Goal: Task Accomplishment & Management: Use online tool/utility

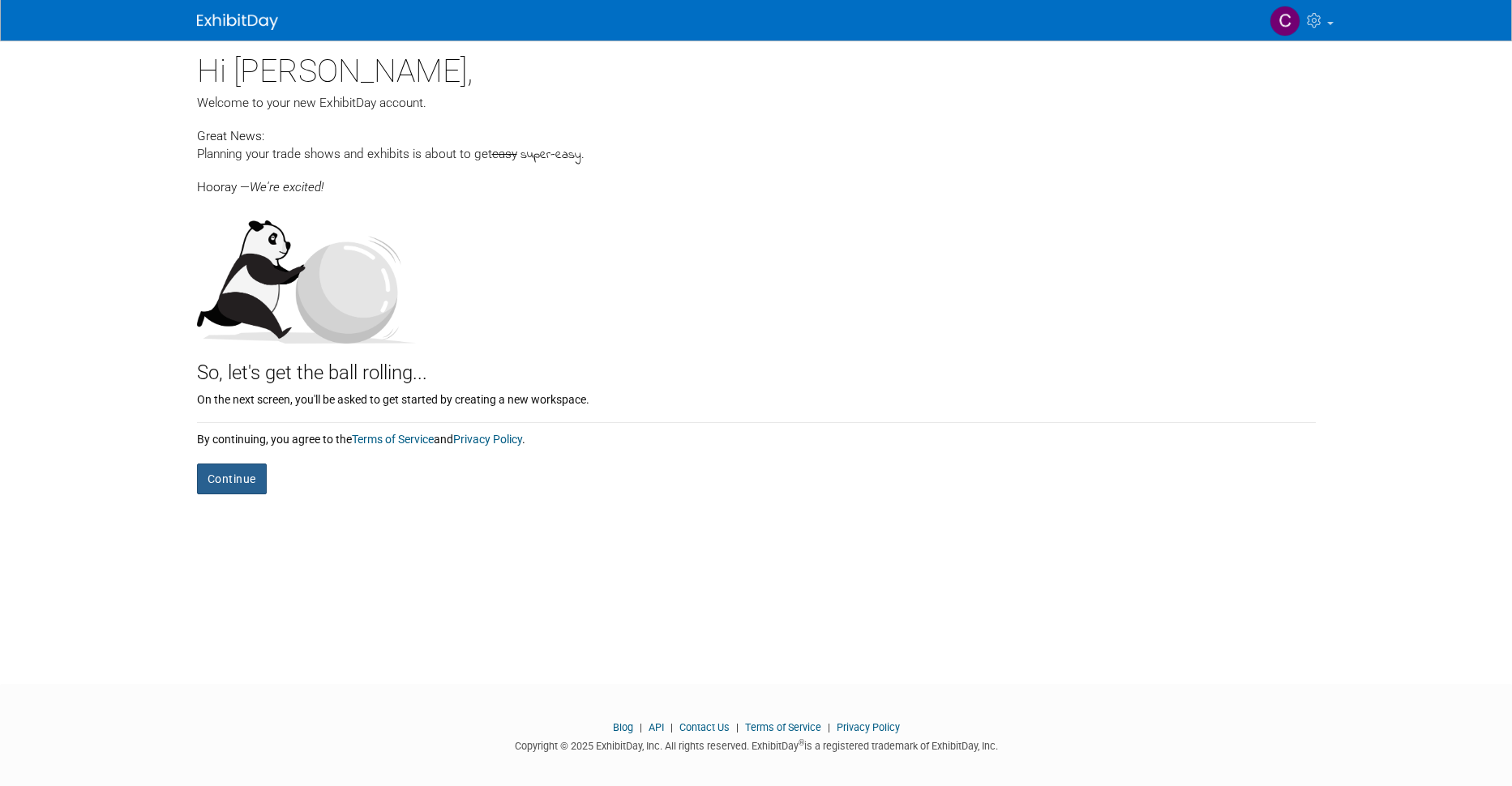
click at [224, 484] on button "Continue" at bounding box center [232, 479] width 70 height 31
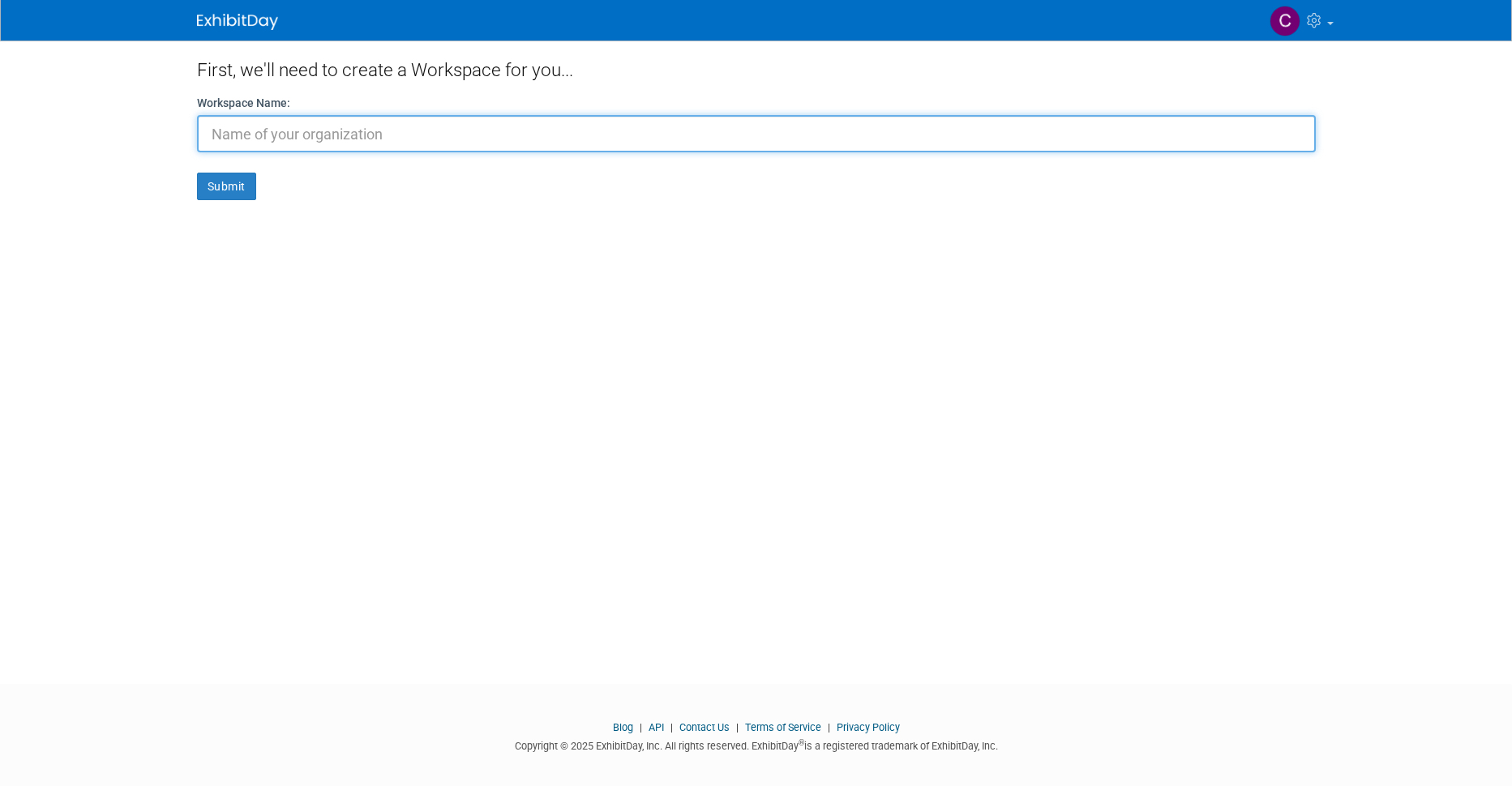
click at [384, 135] on input "text" at bounding box center [756, 133] width 1119 height 37
paste input "agedussauze"
click at [219, 135] on input "agedussauze" at bounding box center [756, 133] width 1119 height 37
type input "Agedussauze"
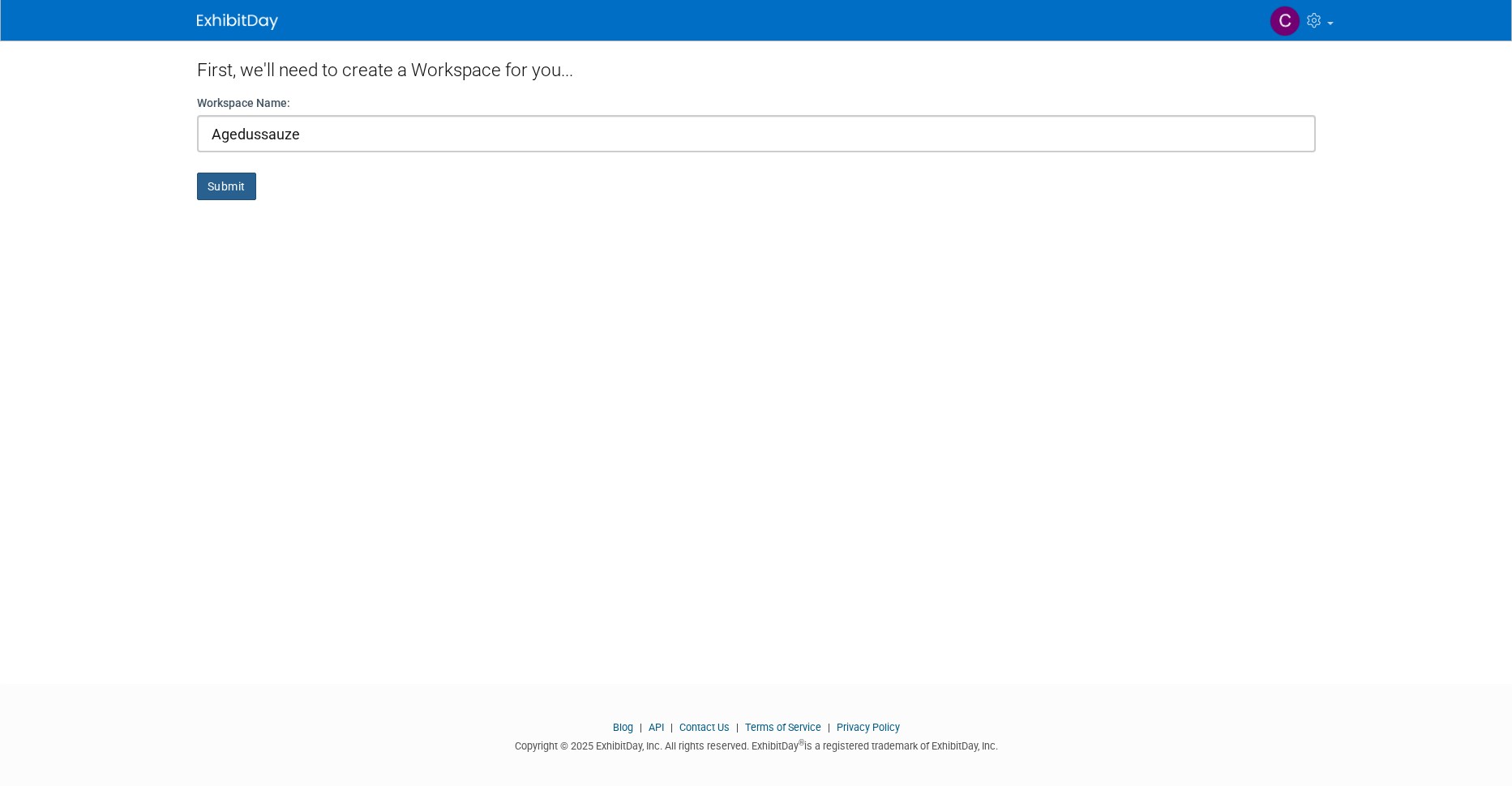
click at [223, 187] on button "Submit" at bounding box center [226, 186] width 59 height 27
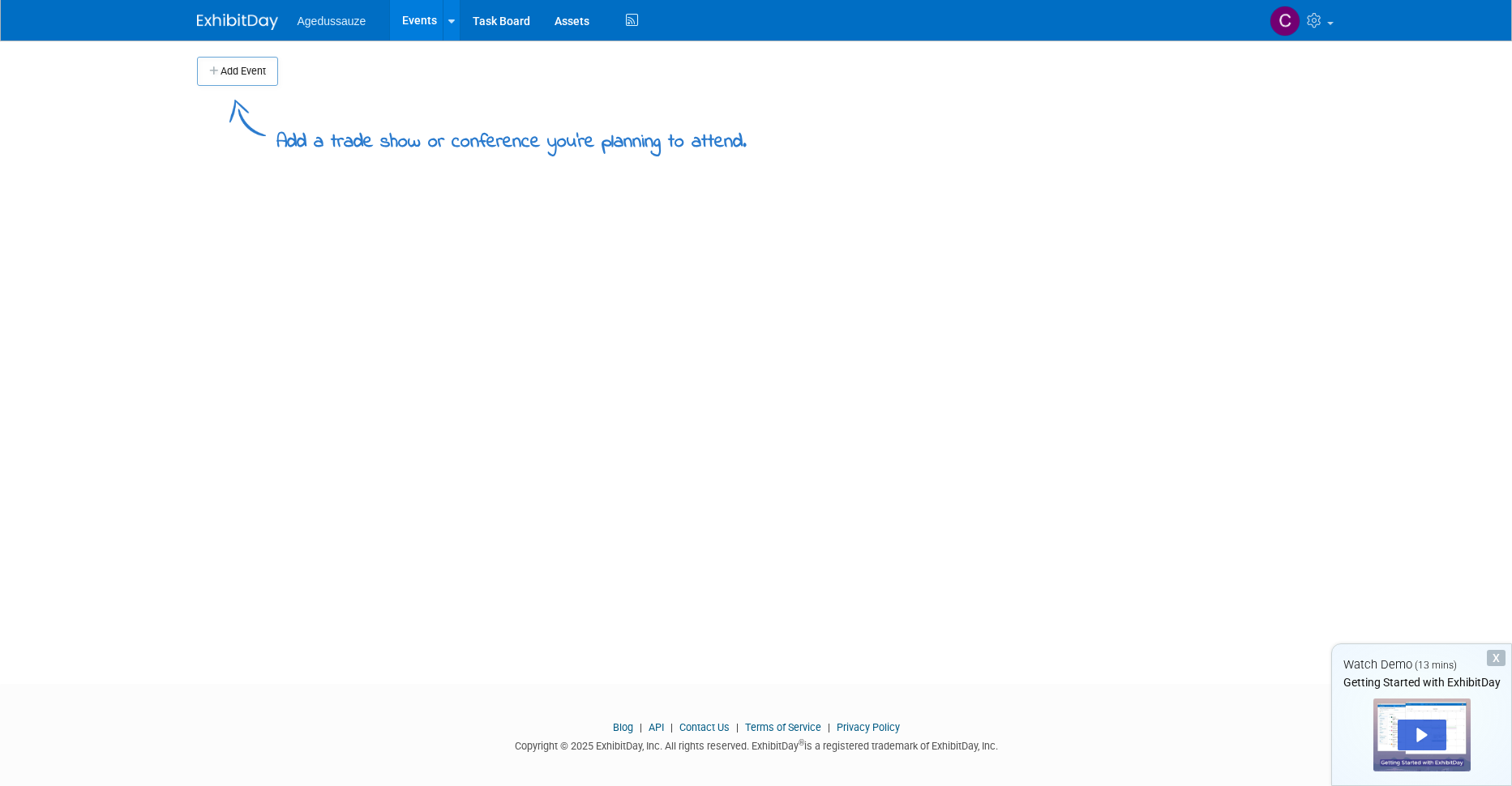
click at [243, 66] on button "Add Event" at bounding box center [238, 71] width 81 height 29
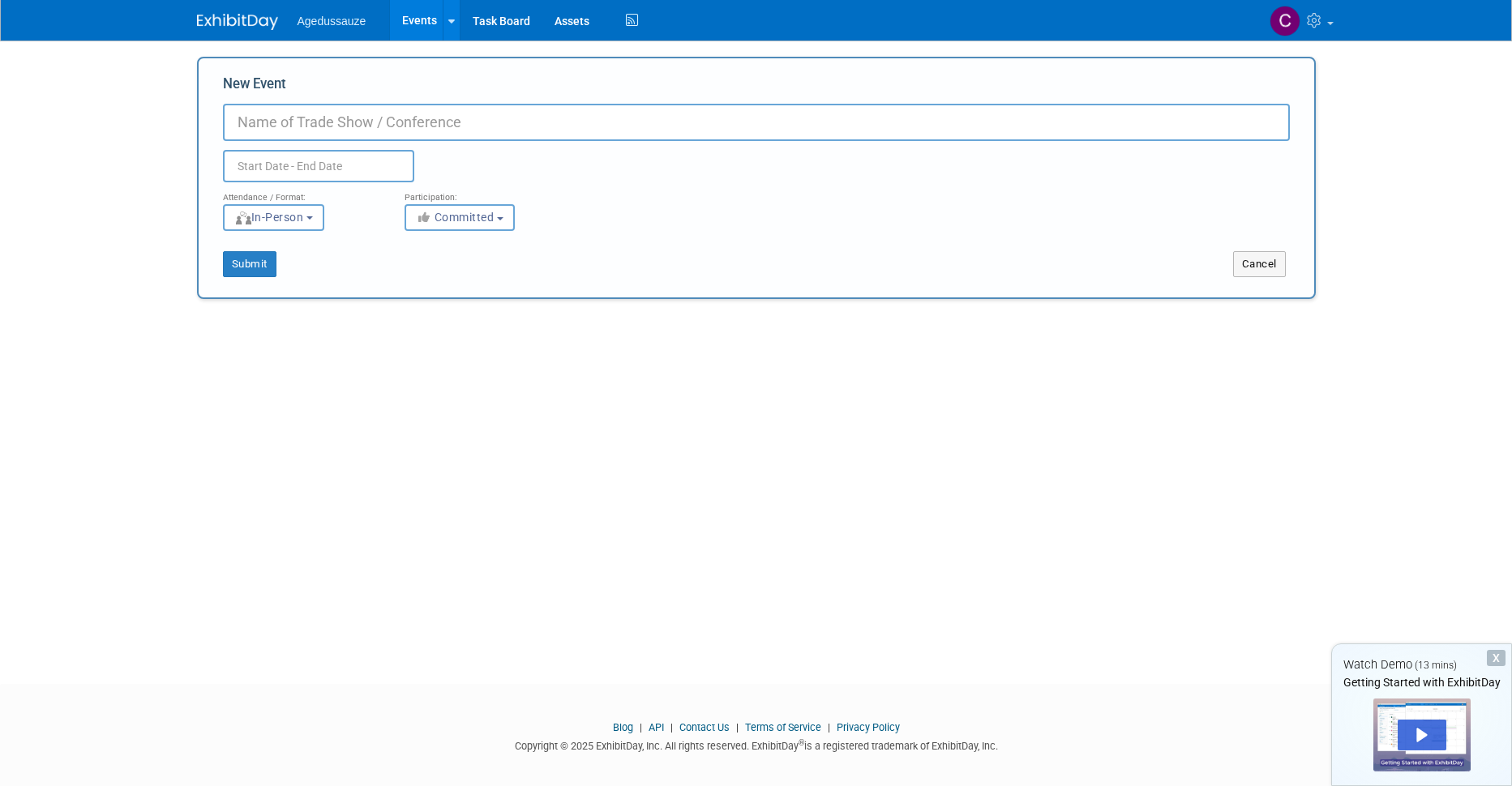
paste input "agedussauze"
click at [246, 120] on input "agedussauze" at bounding box center [756, 122] width 1067 height 37
type input "Agedussauze"
click at [273, 162] on input "text" at bounding box center [318, 165] width 191 height 32
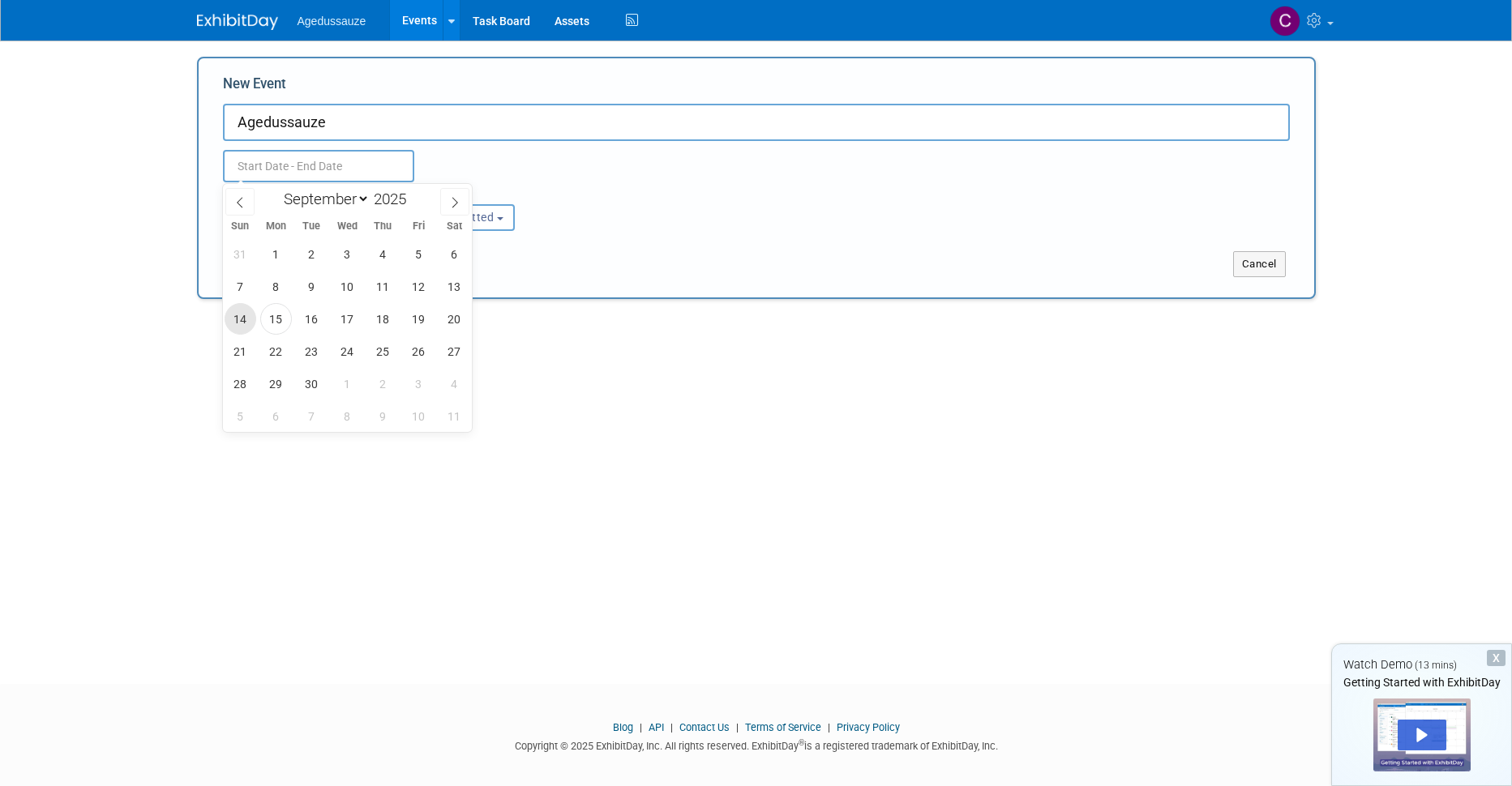
click at [246, 320] on span "14" at bounding box center [240, 319] width 32 height 32
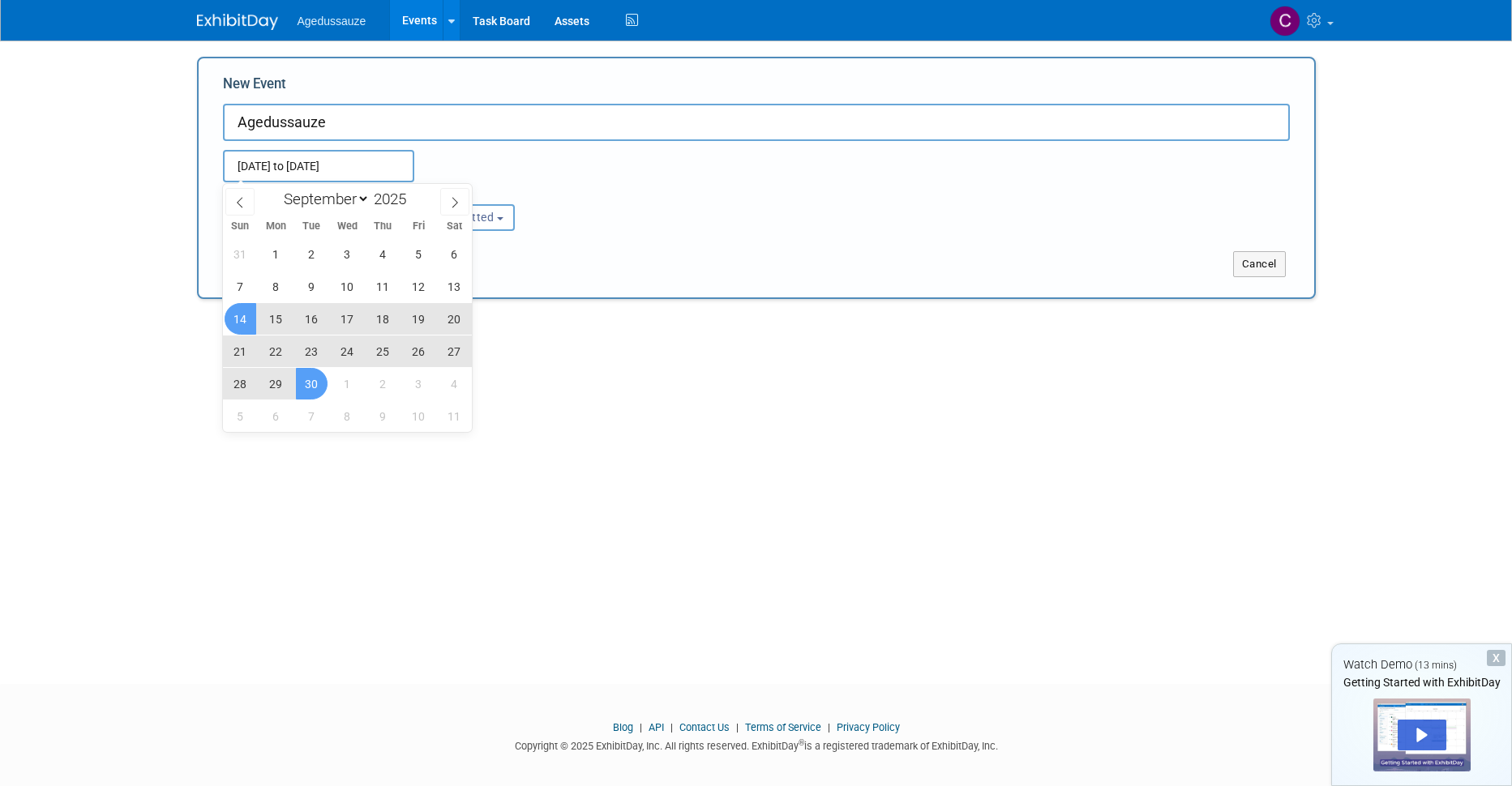
click at [314, 383] on span "30" at bounding box center [312, 384] width 32 height 32
type input "Sep 14, 2025 to Sep 30, 2025"
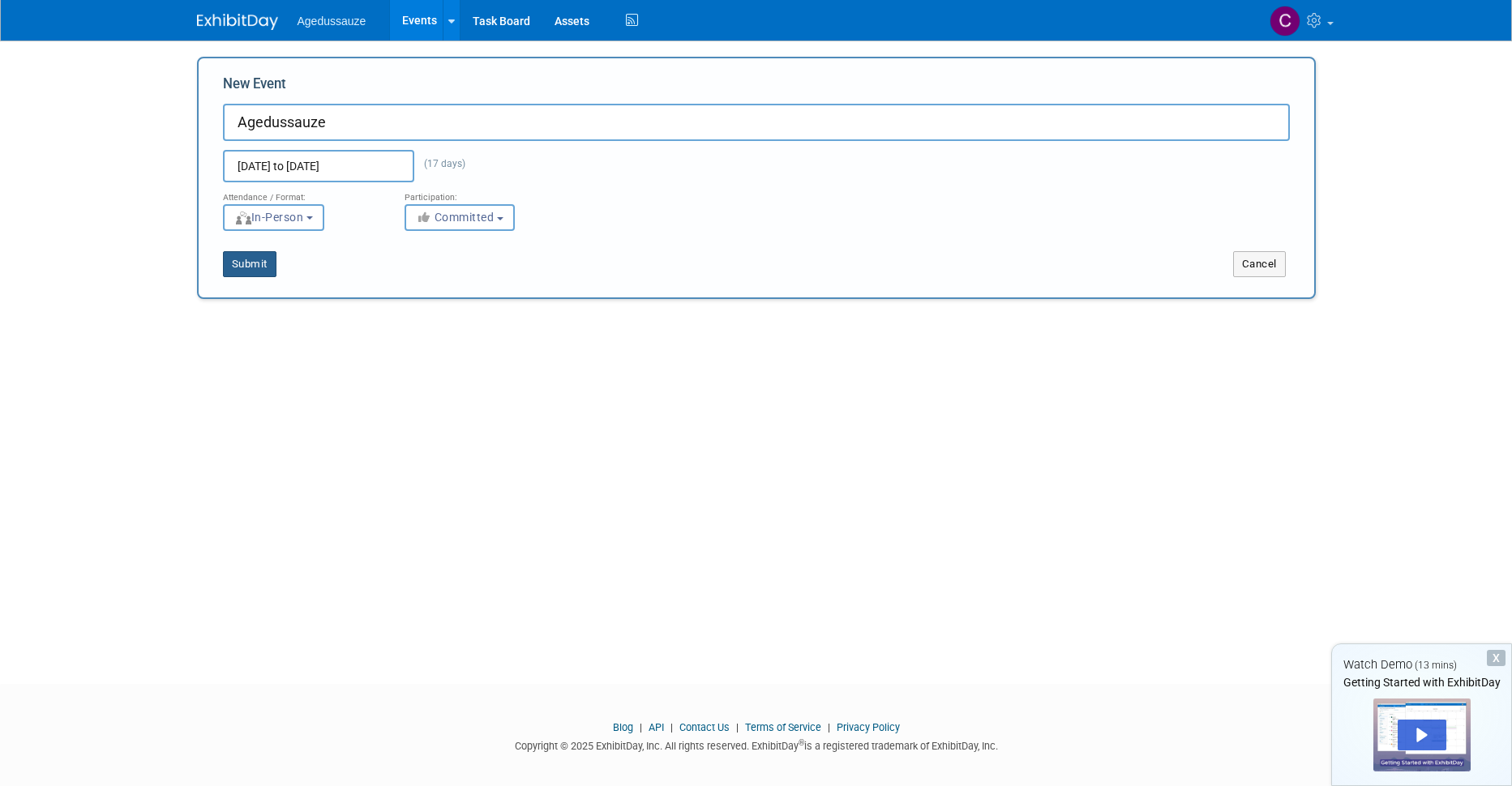
click at [250, 262] on button "Submit" at bounding box center [249, 263] width 53 height 26
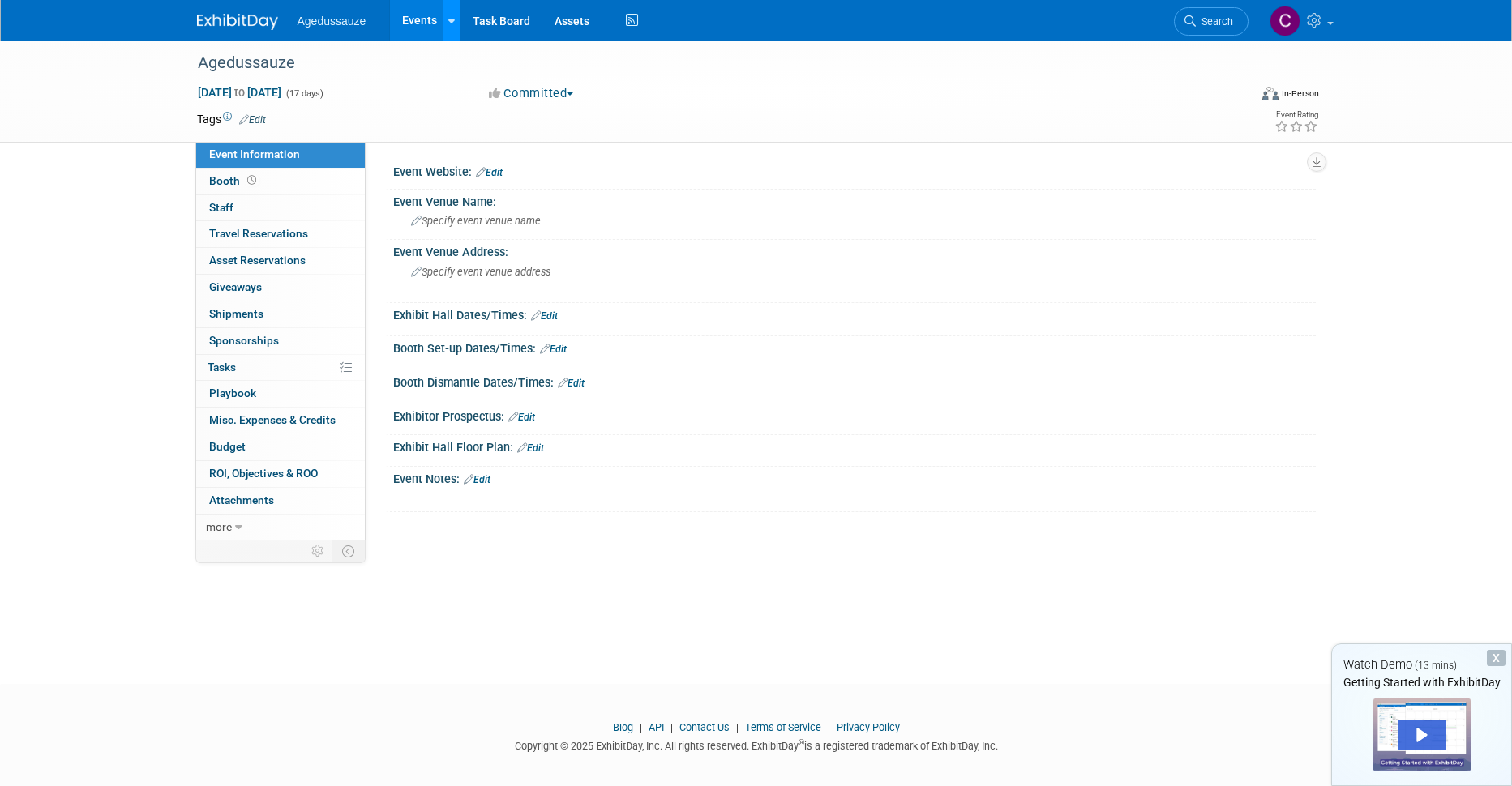
click at [452, 21] on icon at bounding box center [451, 22] width 7 height 11
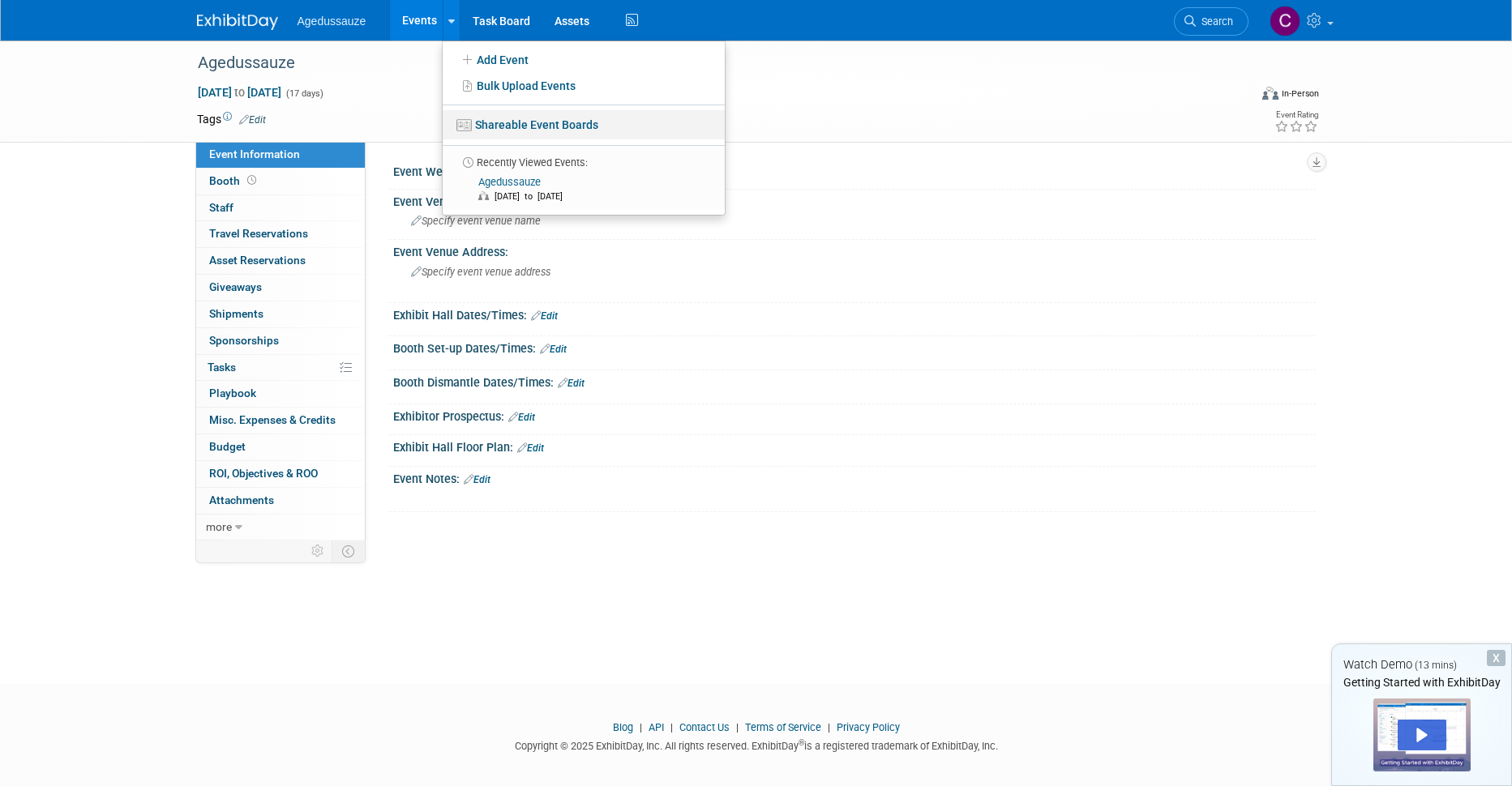
click at [508, 126] on link "Shareable Event Boards" at bounding box center [584, 125] width 282 height 29
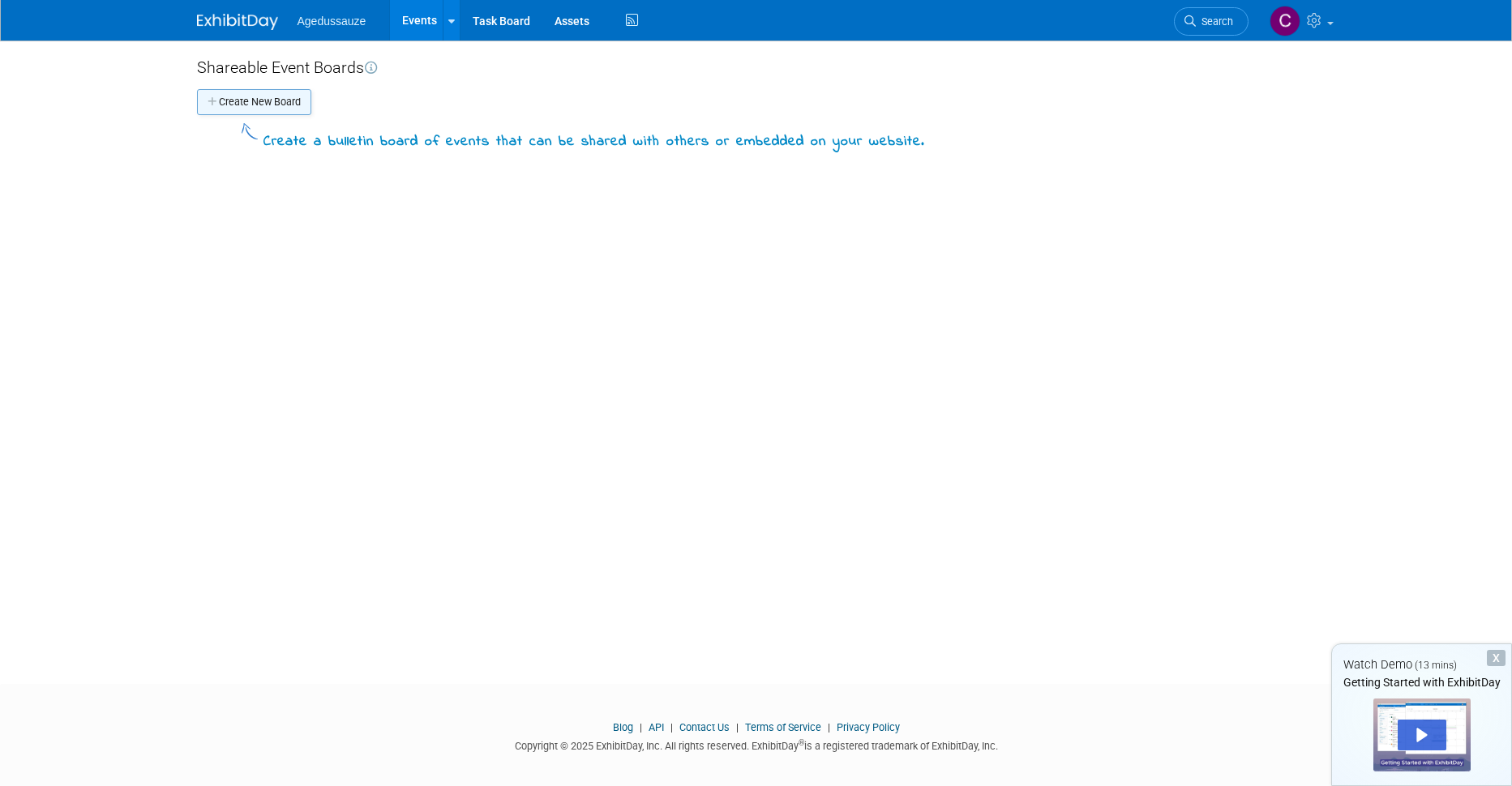
click at [268, 109] on button "Create New Board" at bounding box center [254, 101] width 115 height 26
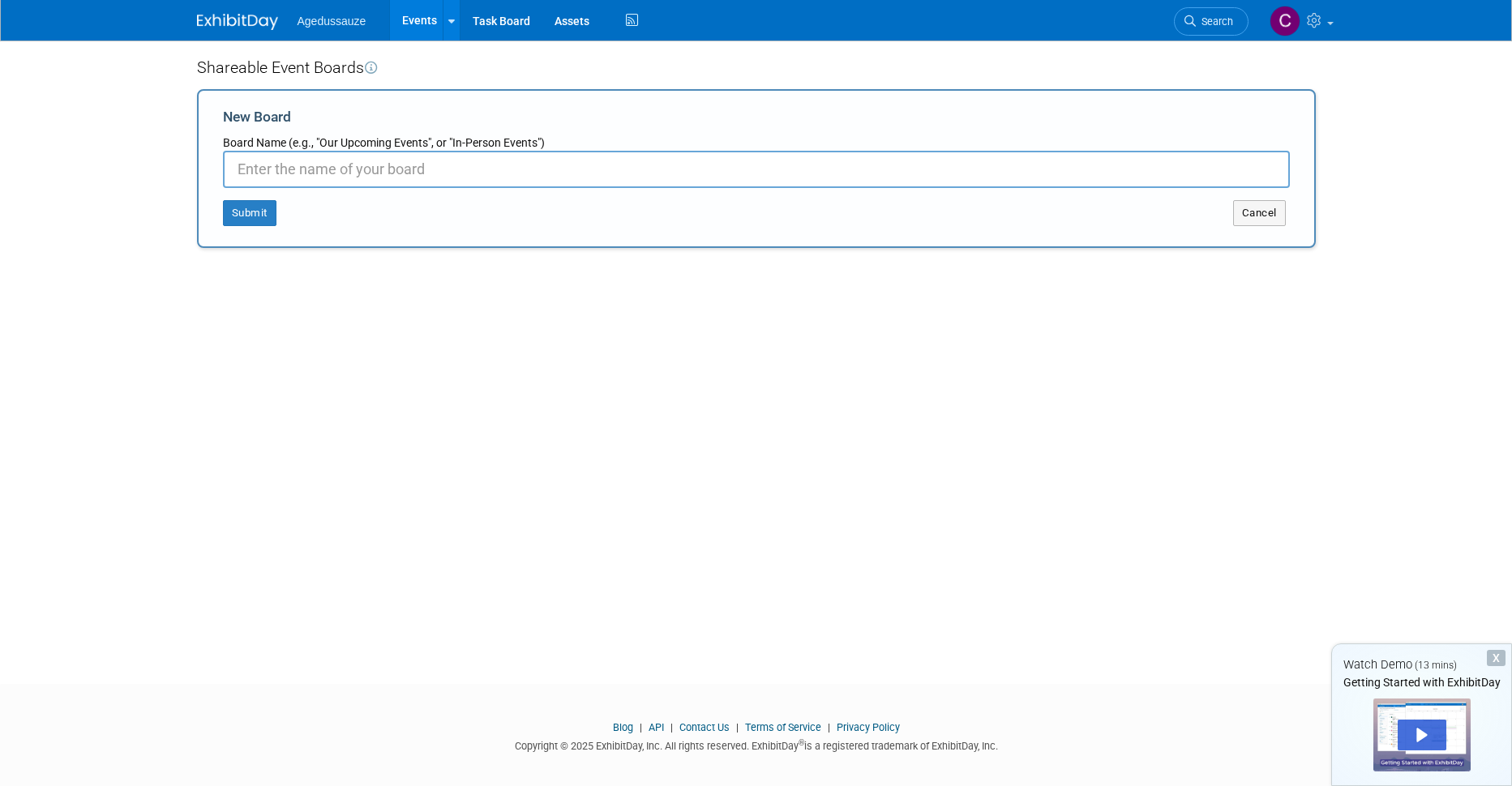
paste input "agedussauze"
click at [246, 167] on input "agedussauze" at bounding box center [756, 169] width 1067 height 37
type input "Agedussauze"
click at [241, 212] on button "Submit" at bounding box center [249, 213] width 53 height 26
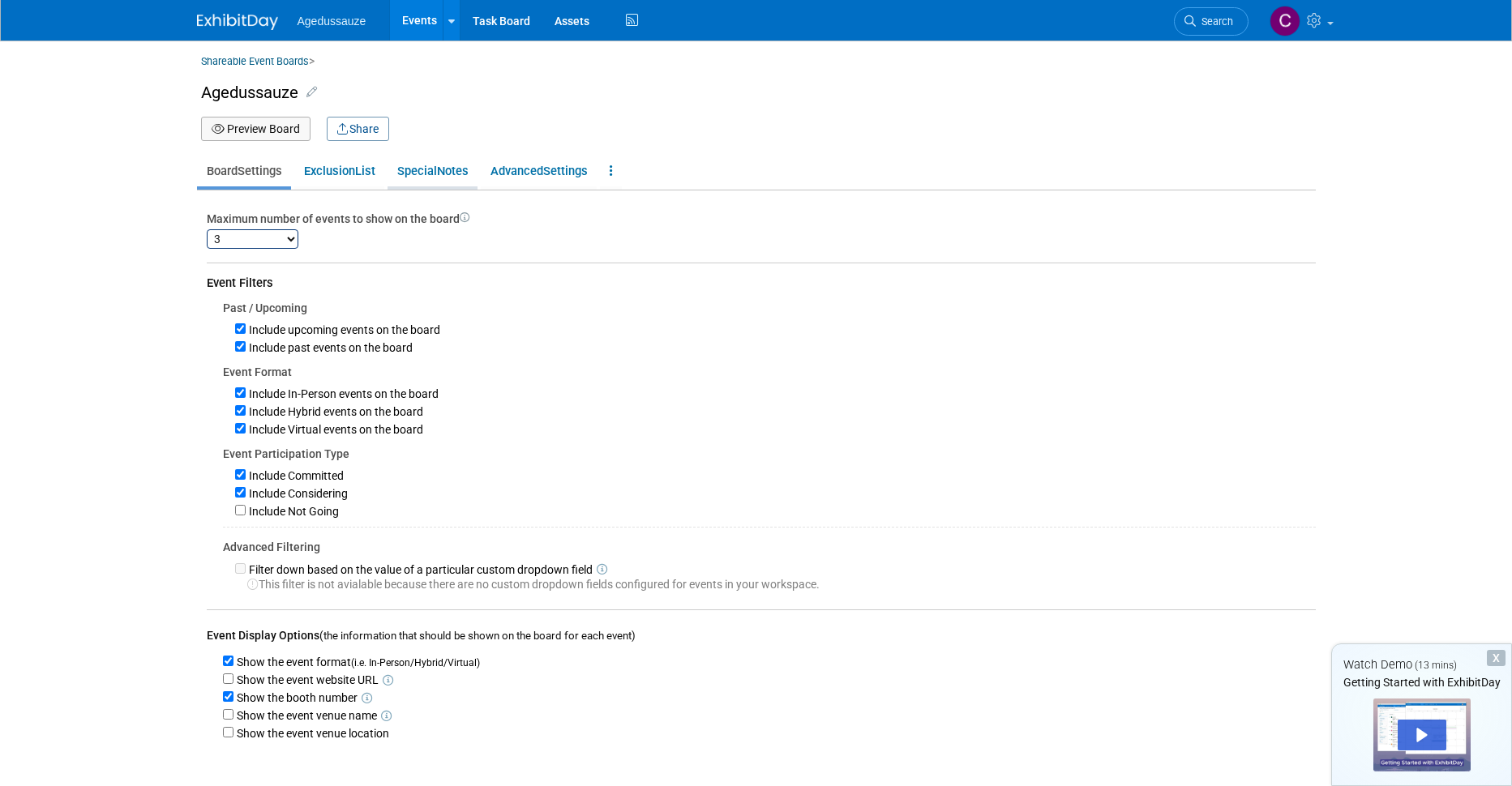
click at [451, 169] on link "Special Notes" at bounding box center [432, 170] width 90 height 31
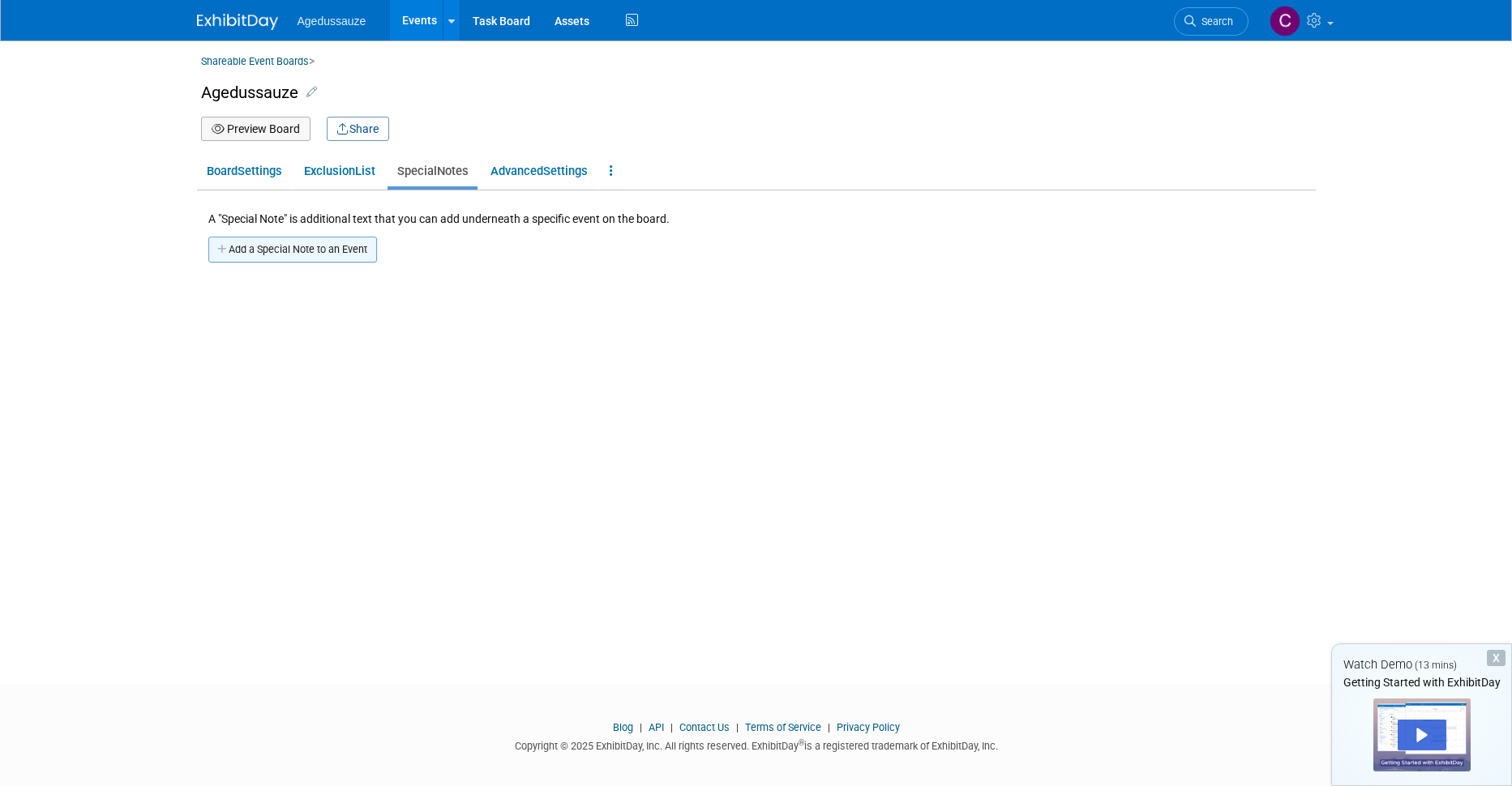
click at [315, 256] on button "Add a Special Note to an Event" at bounding box center [293, 249] width 169 height 26
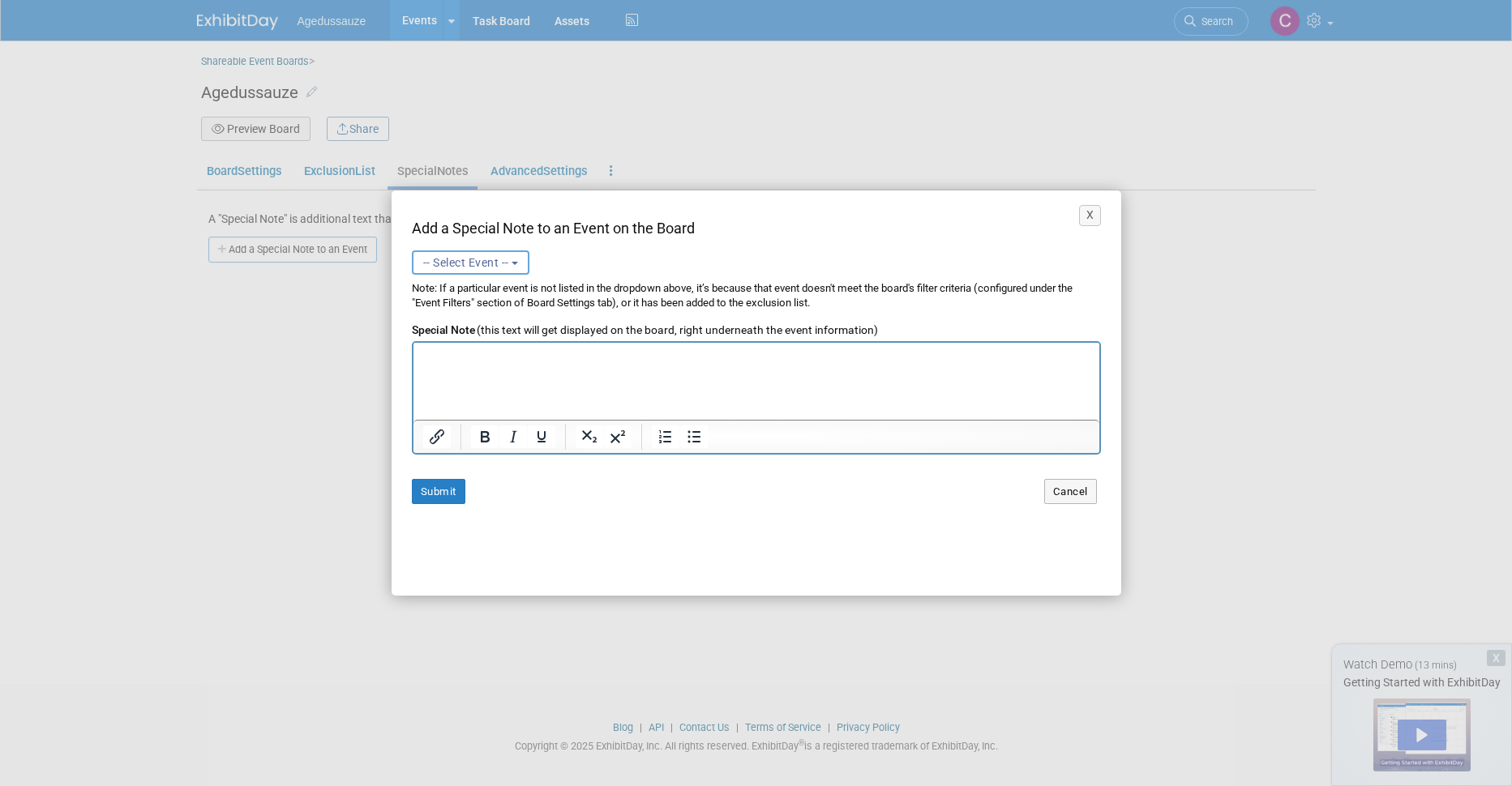
click at [485, 267] on span "-- Select Event --" at bounding box center [465, 263] width 86 height 13
click at [468, 327] on label "Agedussauze (Upcoming) [DATE] to [DATE] Committed" at bounding box center [491, 331] width 141 height 37
click at [415, 327] on input "Agedussauze (Upcoming) [DATE] to [DATE] Committed" at bounding box center [410, 322] width 11 height 11
select select "11151672"
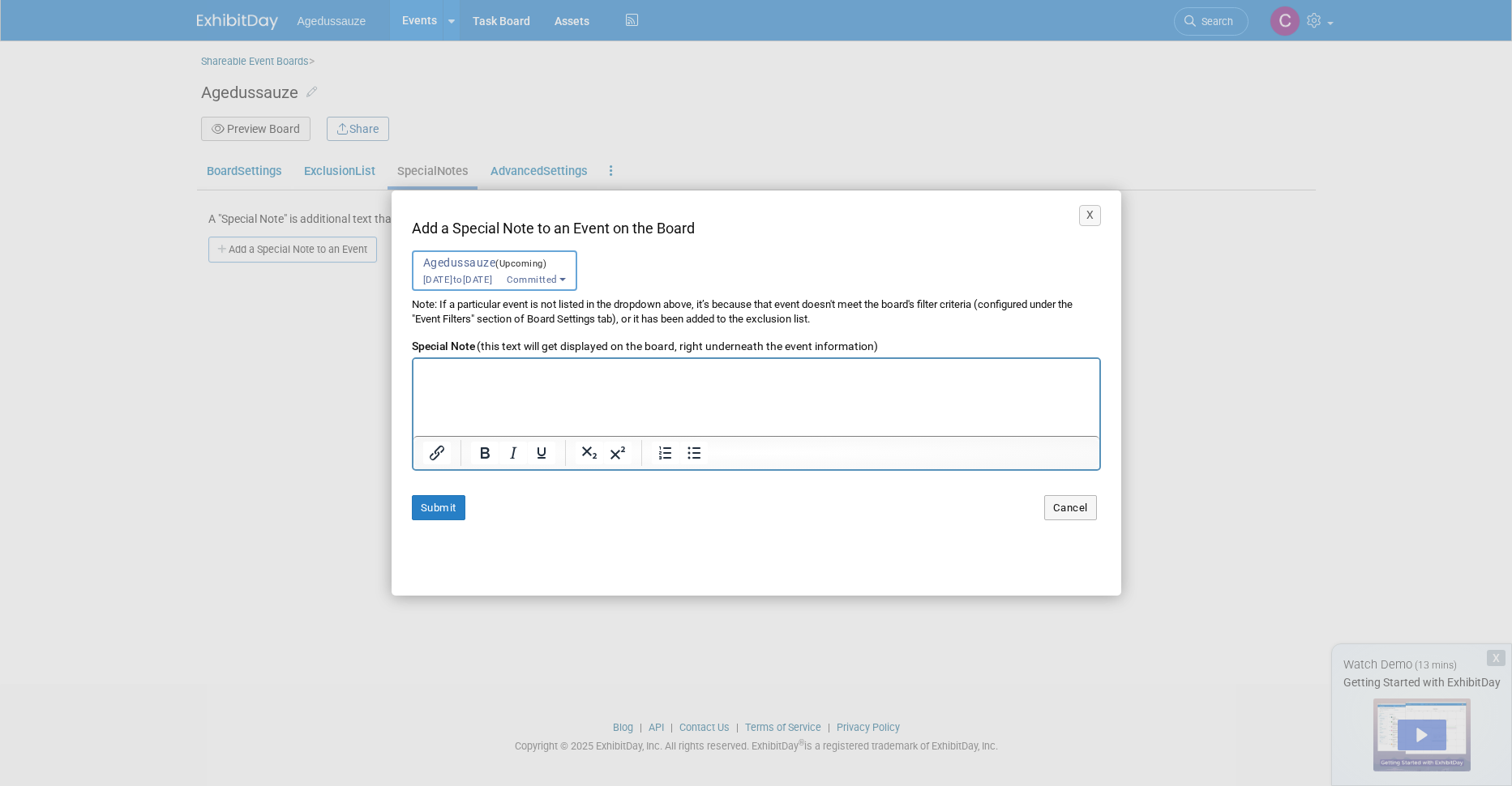
click at [485, 381] on html at bounding box center [755, 370] width 686 height 22
click at [537, 381] on html at bounding box center [755, 370] width 686 height 22
click at [476, 381] on html at bounding box center [755, 370] width 686 height 22
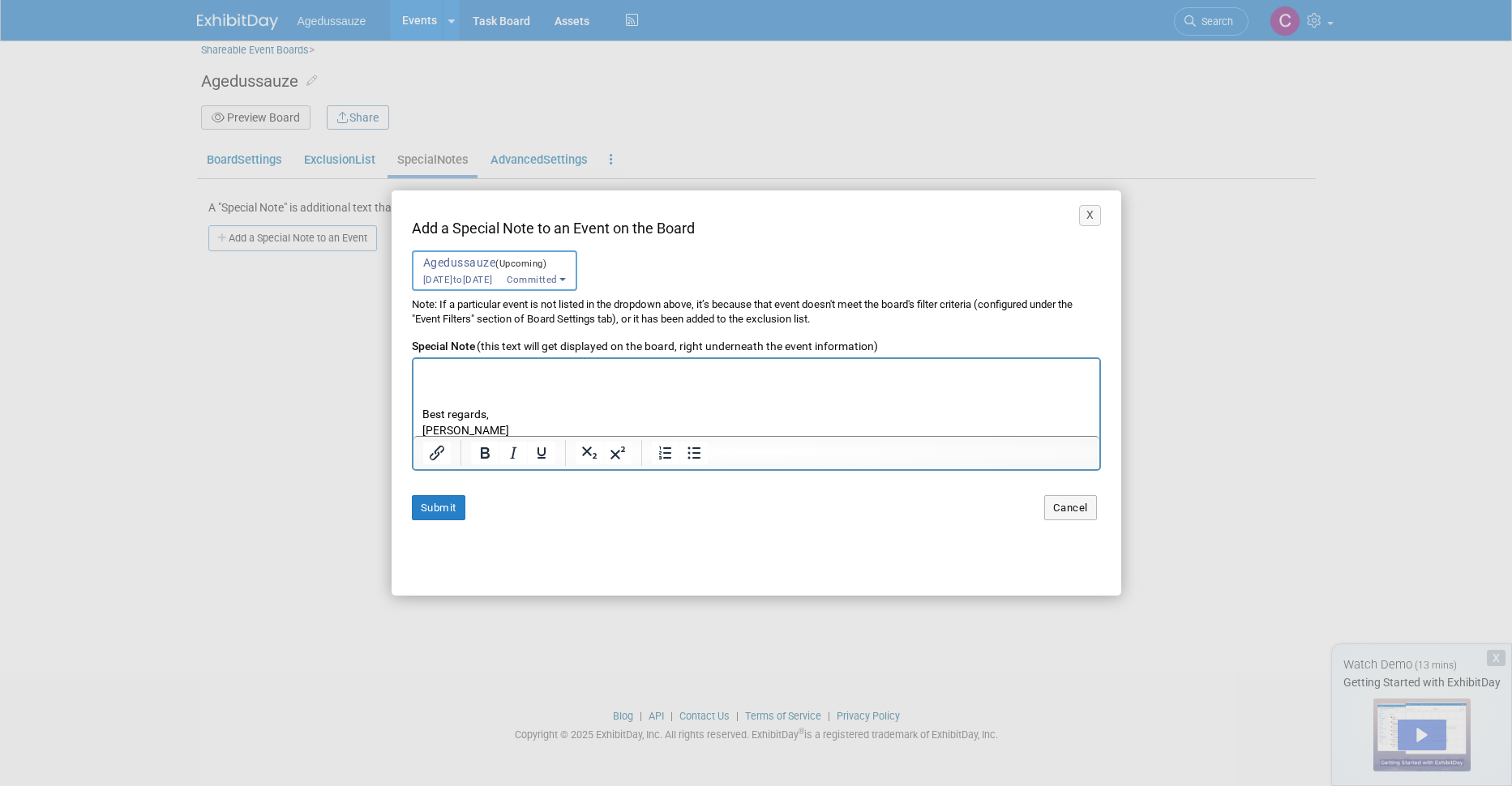
click at [469, 430] on p "SECURE BUSINESS DOCUMENTS [PERSON_NAME] has shared an e-document with you. Clic…" at bounding box center [756, 321] width 669 height 236
drag, startPoint x: 478, startPoint y: 428, endPoint x: 810, endPoint y: 788, distance: 489.7
click at [412, 428] on html ". . SECURE BUSINESS DOCUMENTS [PERSON_NAME] has shared an e-document with you. …" at bounding box center [755, 299] width 686 height 274
click at [513, 425] on p "SECURE BUSINESS DOCUMENTS [PERSON_NAME] has shared an e-document with you. Clic…" at bounding box center [756, 318] width 669 height 236
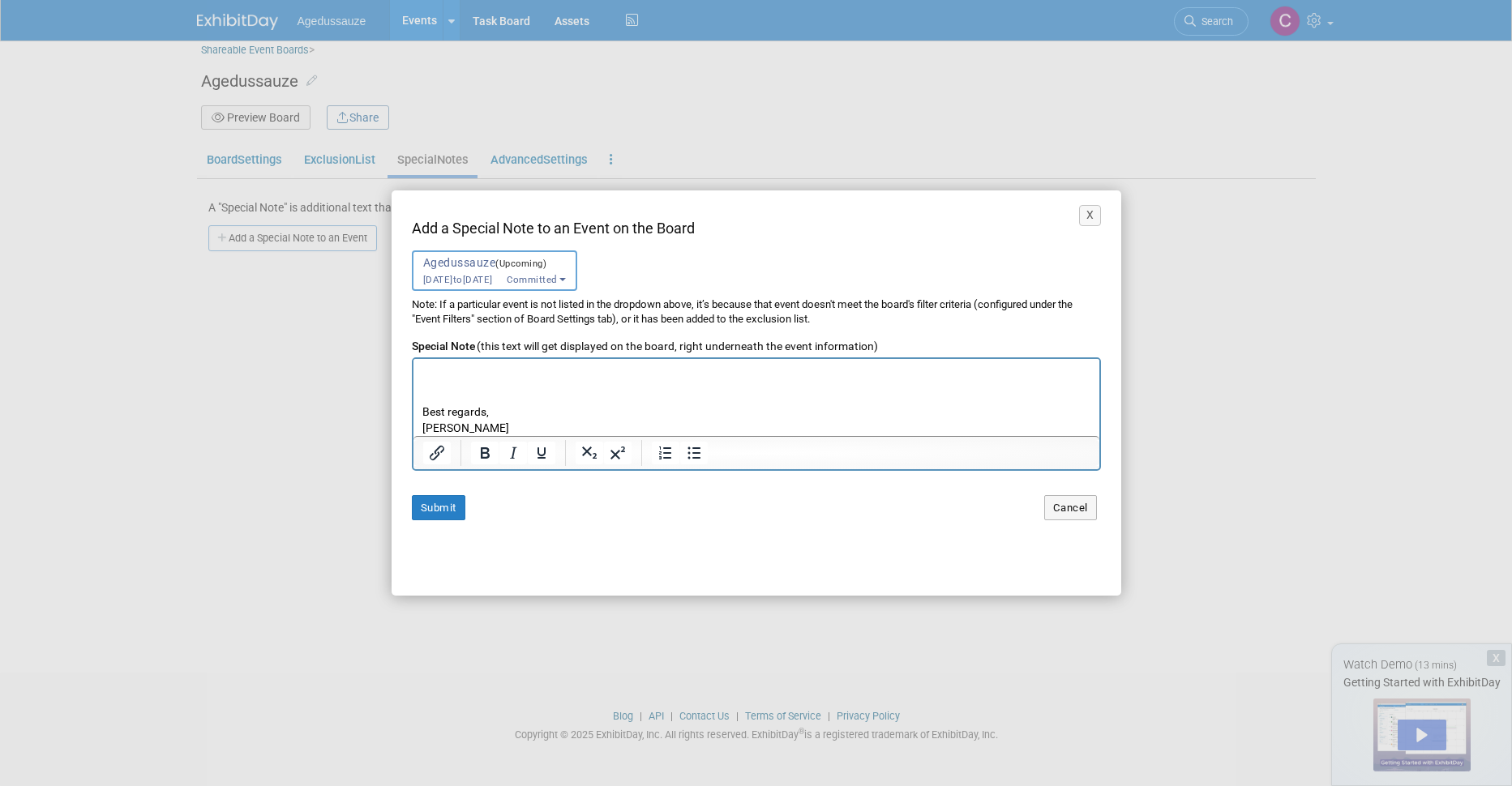
drag, startPoint x: 436, startPoint y: 428, endPoint x: 426, endPoint y: 428, distance: 10.0
click at [426, 428] on p "SECURE BUSINESS DOCUMENTS [PERSON_NAME] has shared an e-document with you. Clic…" at bounding box center [756, 318] width 669 height 236
drag, startPoint x: 612, startPoint y: 426, endPoint x: 1027, endPoint y: 797, distance: 556.7
click at [612, 426] on p "SECURE BUSINESS DOCUMENTS [PERSON_NAME] has shared an e-document with you. Clic…" at bounding box center [756, 318] width 669 height 236
drag, startPoint x: 611, startPoint y: 427, endPoint x: 1002, endPoint y: 427, distance: 391.0
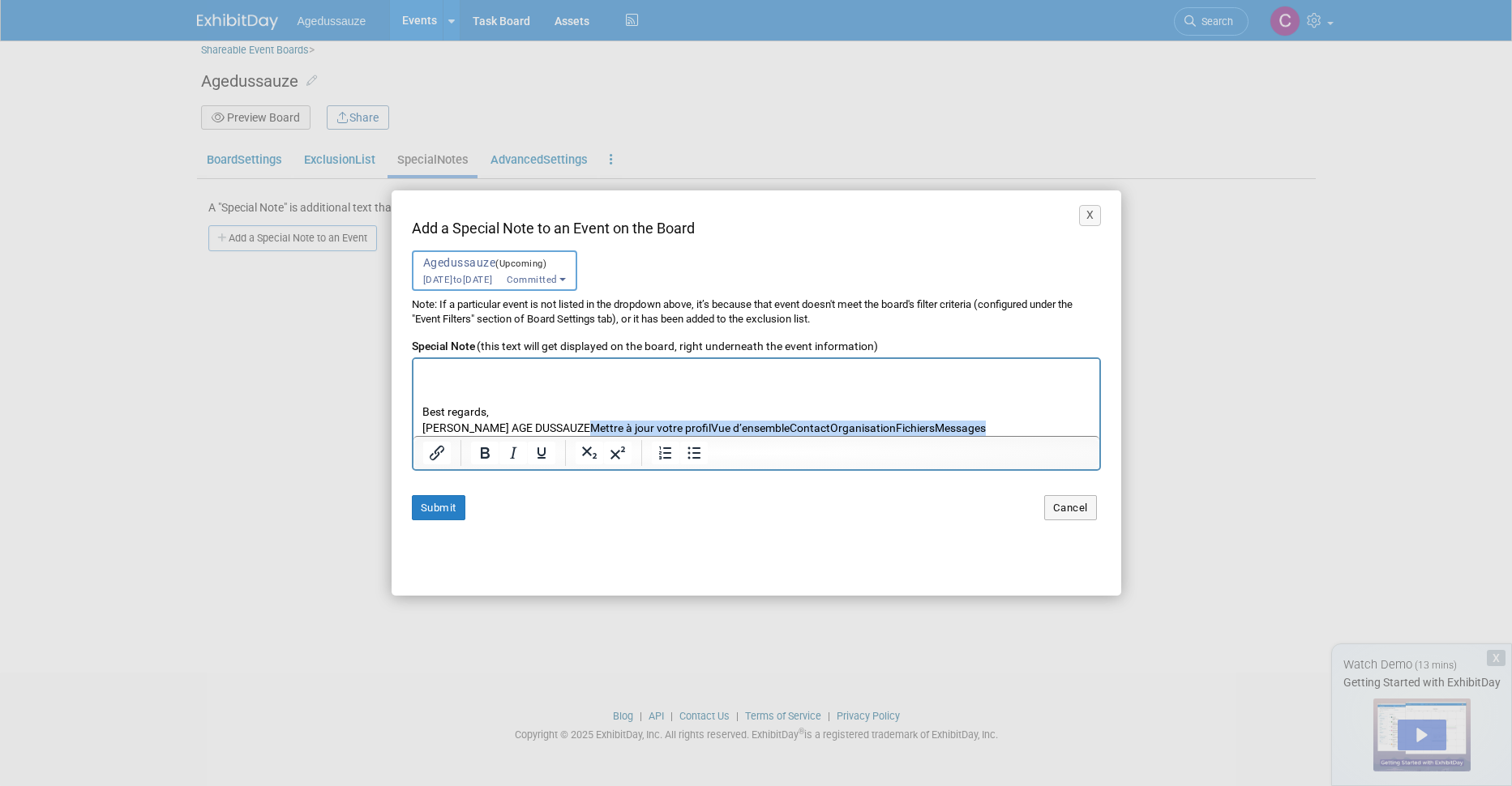
click at [1002, 427] on p "SECURE BUSINESS DOCUMENTS [PERSON_NAME] has shared an e-document with you. Clic…" at bounding box center [756, 318] width 669 height 236
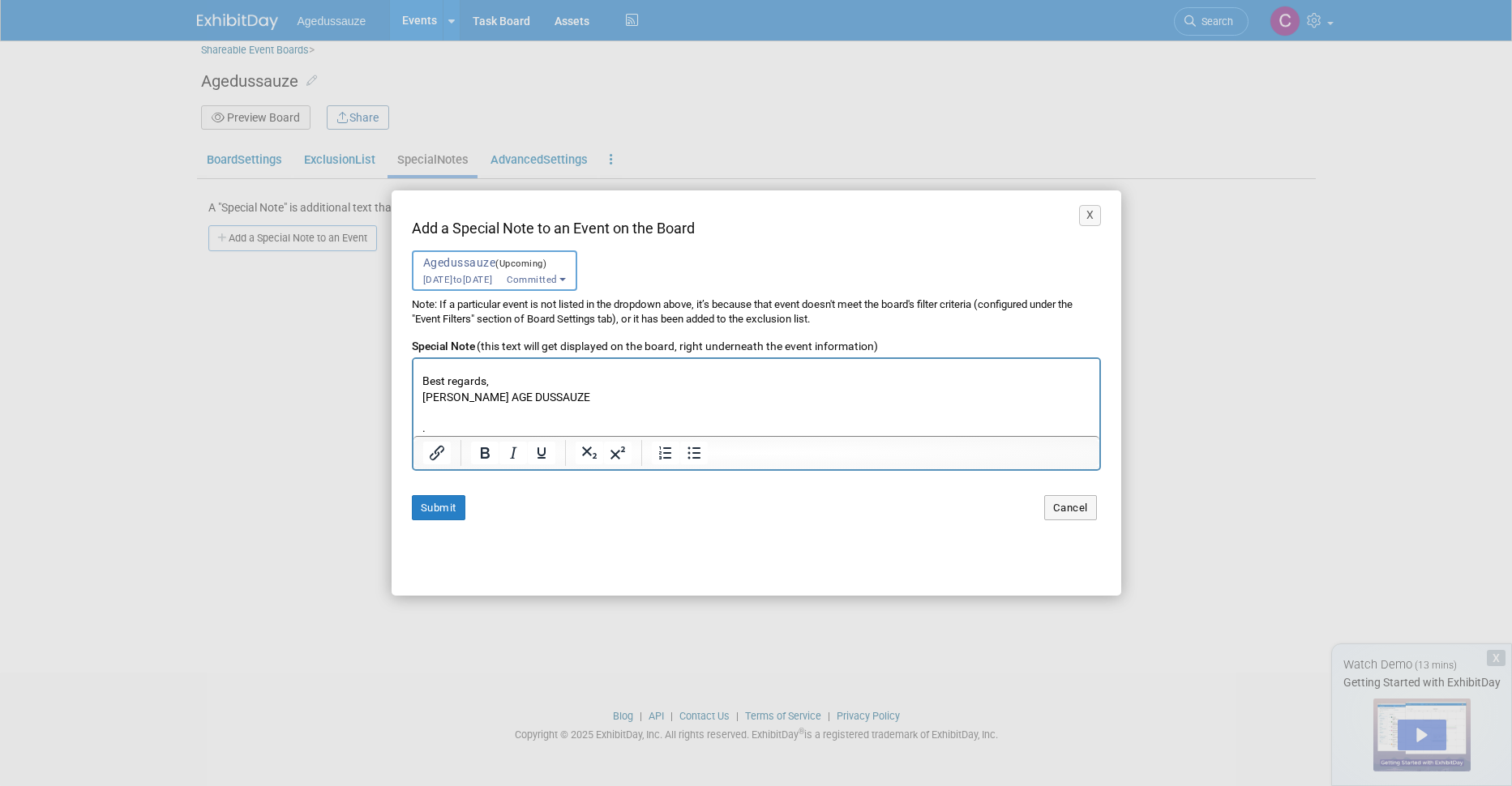
scroll to position [243, 0]
click at [567, 378] on p "SECURE BUSINESS DOCUMENTS [PERSON_NAME] has shared an e-document with you. Clic…" at bounding box center [756, 272] width 669 height 236
drag, startPoint x: 423, startPoint y: 381, endPoint x: 614, endPoint y: 379, distance: 191.0
click at [614, 379] on p "SECURE BUSINESS DOCUMENTS [PERSON_NAME] has shared an e-document with you. Clic…" at bounding box center [756, 272] width 669 height 236
copy p "[PERSON_NAME] AGE DUSSAUZE"
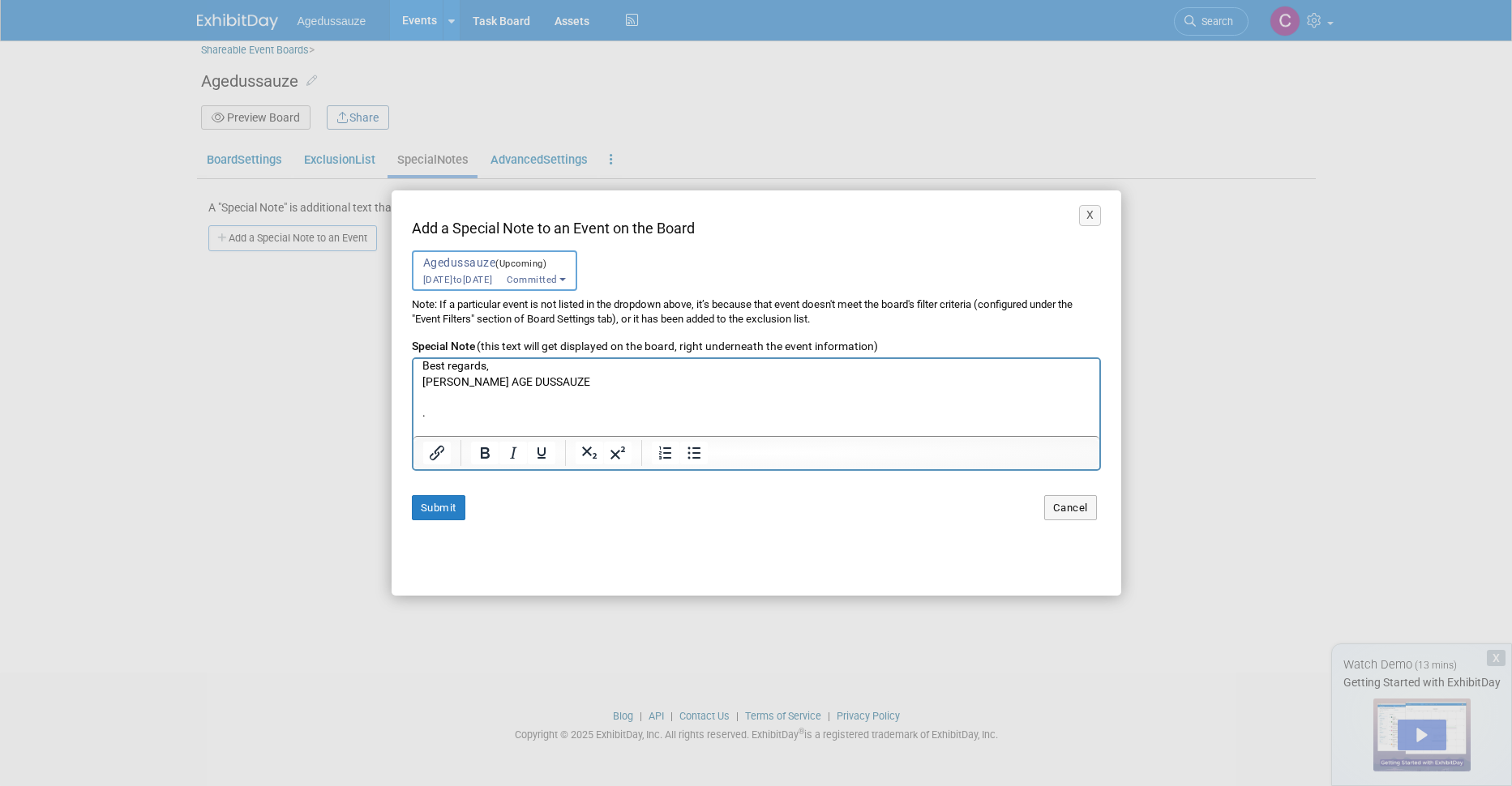
click at [500, 407] on p "." at bounding box center [756, 413] width 669 height 16
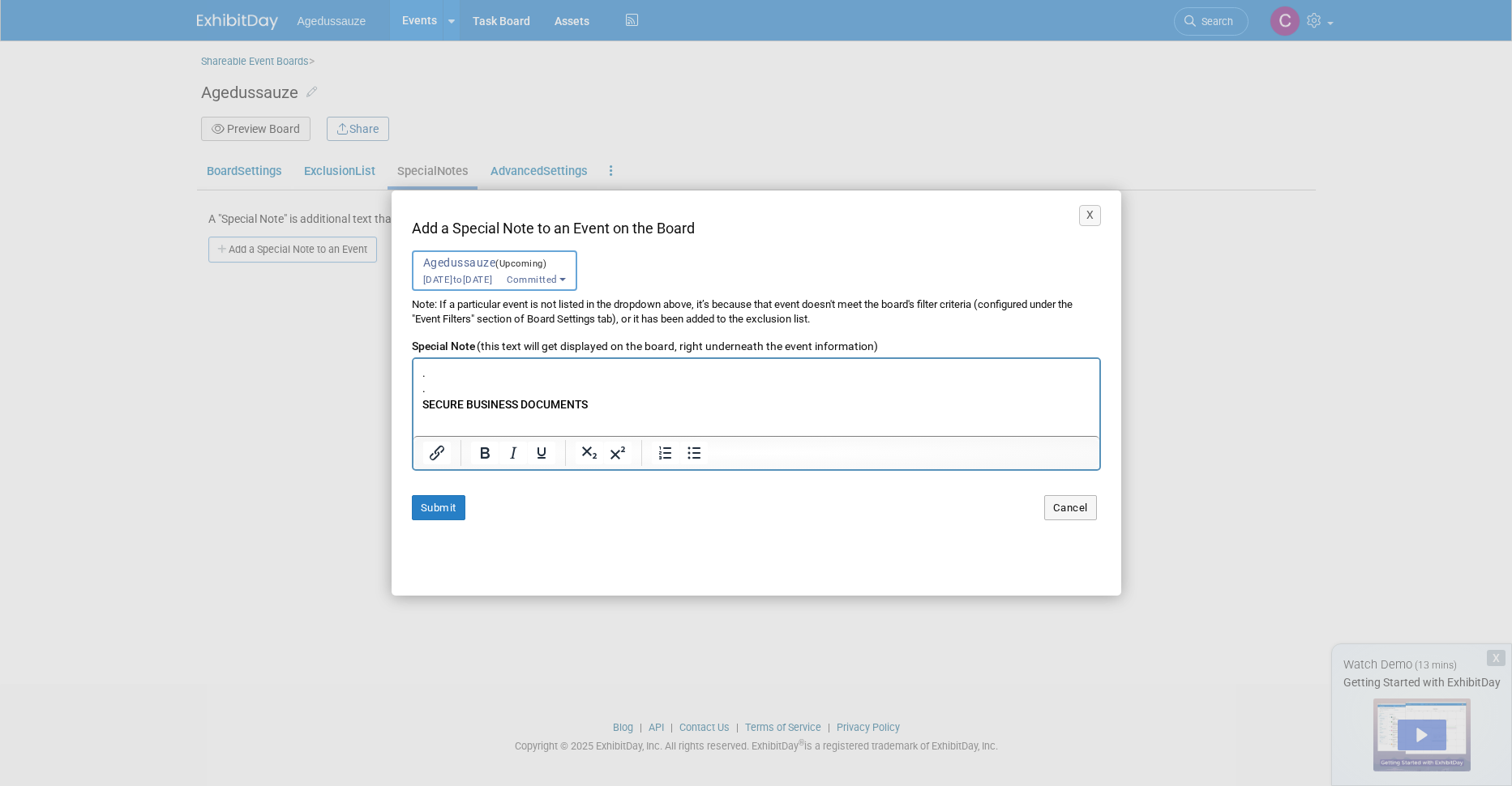
scroll to position [81, 0]
click at [468, 371] on p "SECURE BUSINESS DOCUMENTS [PERSON_NAME] has shared an e-document with you. Clic…" at bounding box center [756, 434] width 669 height 236
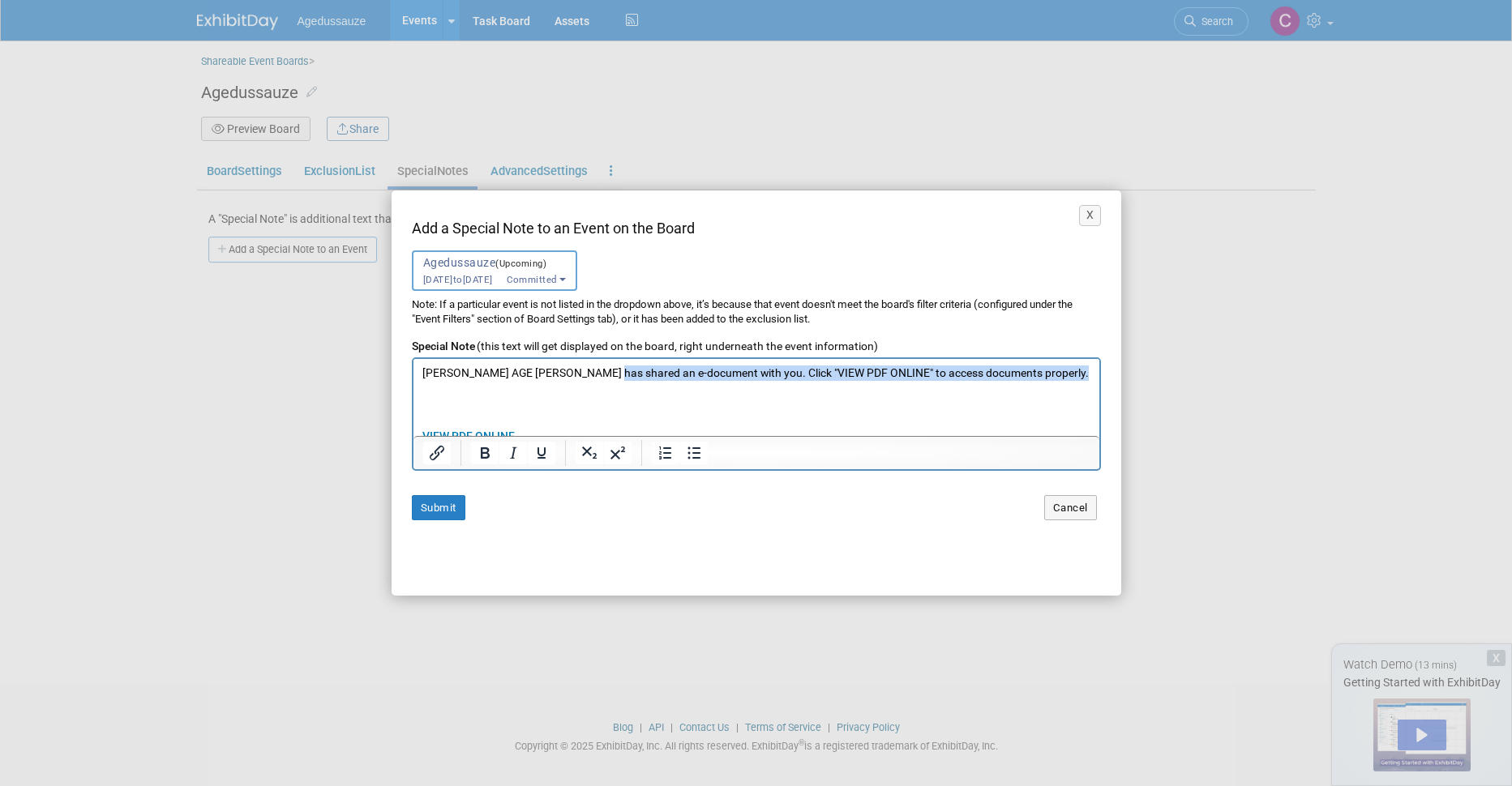
drag, startPoint x: 613, startPoint y: 368, endPoint x: 620, endPoint y: 384, distance: 17.5
click at [620, 384] on p "SECURE BUSINESS DOCUMENTS [PERSON_NAME] AGE [PERSON_NAME] has shared an e-docum…" at bounding box center [756, 436] width 669 height 236
copy p "has shared an e-document with you. Click "VIEW PDF ONLINE" to access documents …"
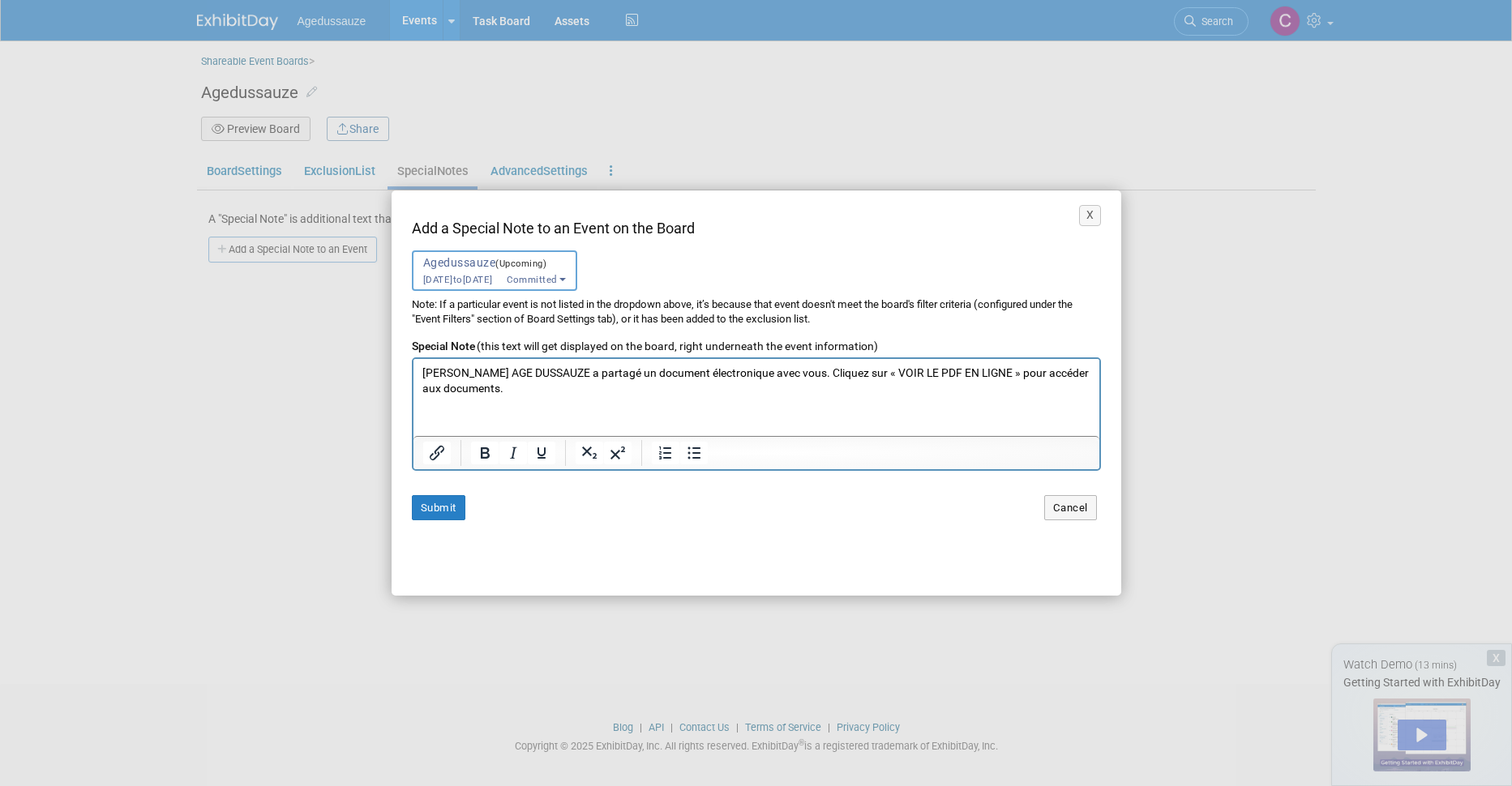
scroll to position [160, 0]
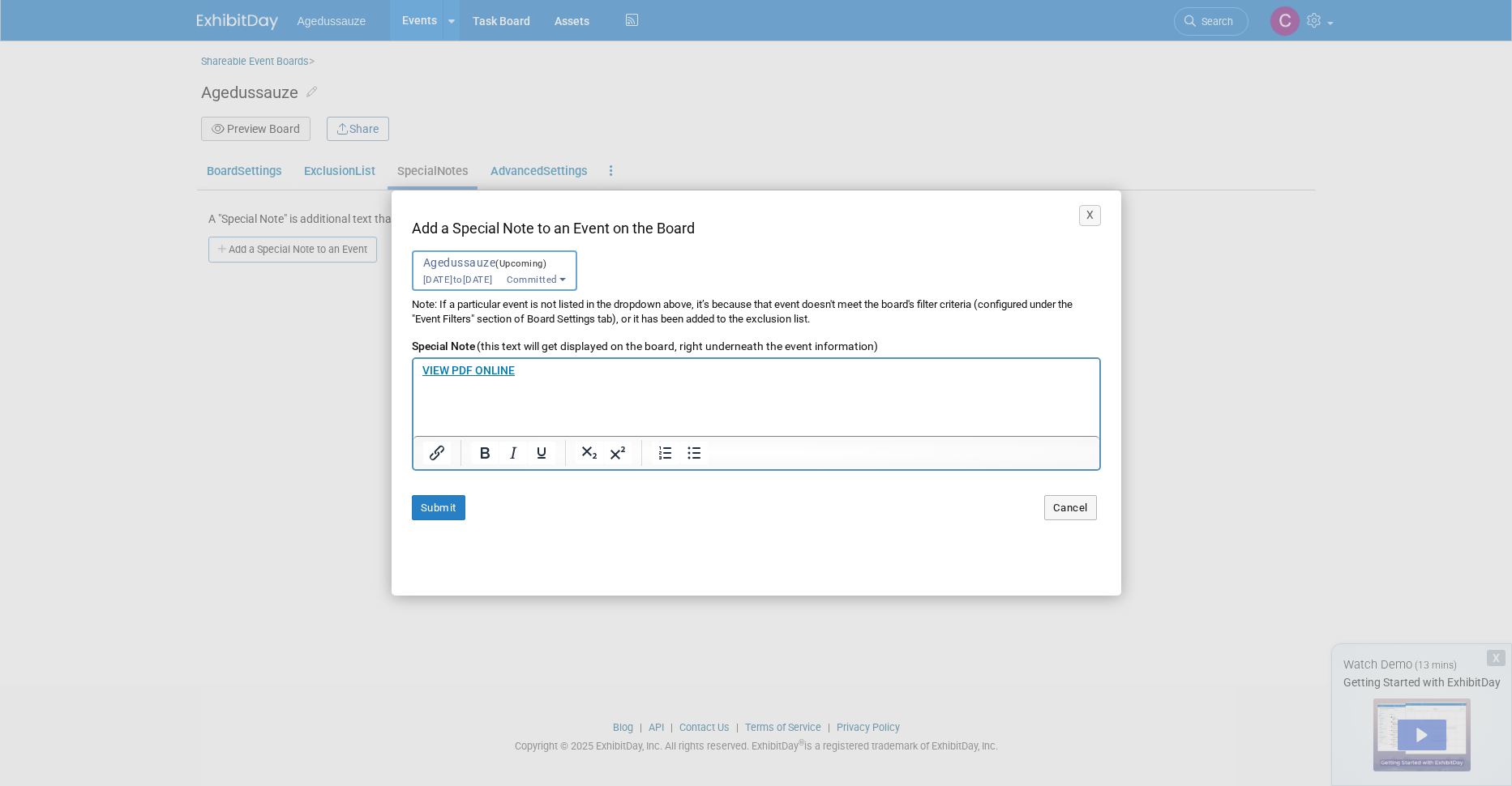
click at [525, 375] on p "SECURE BUSINESS DOCUMENTS [PERSON_NAME] AGE DUSSAUZE a partagé un document élec…" at bounding box center [756, 363] width 669 height 252
drag, startPoint x: 525, startPoint y: 369, endPoint x: 425, endPoint y: 373, distance: 100.1
click at [425, 373] on p "SECURE BUSINESS DOCUMENTS [PERSON_NAME] AGE DUSSAUZE a partagé un document élec…" at bounding box center [756, 420] width 669 height 252
click at [454, 399] on p "SECURE BUSINESS DOCUMENTS [PERSON_NAME] AGE DUSSAUZE a partagé un document élec…" at bounding box center [756, 420] width 669 height 252
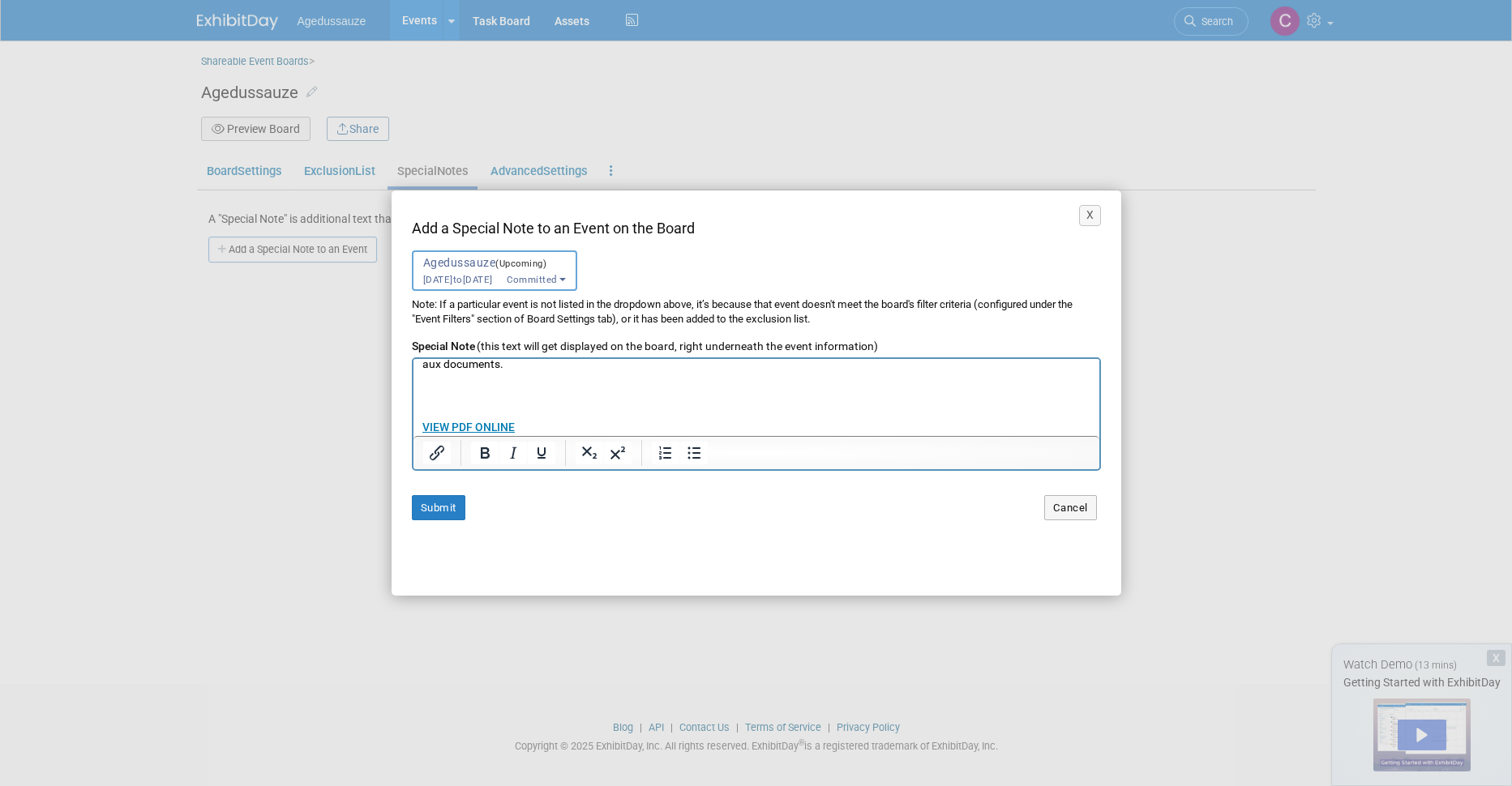
scroll to position [135, 0]
click at [544, 391] on p "SECURE BUSINESS DOCUMENTS [PERSON_NAME] AGE DUSSAUZE a partagé un document élec…" at bounding box center [756, 387] width 669 height 252
copy b "VIEW PDF ONLINE﻿"
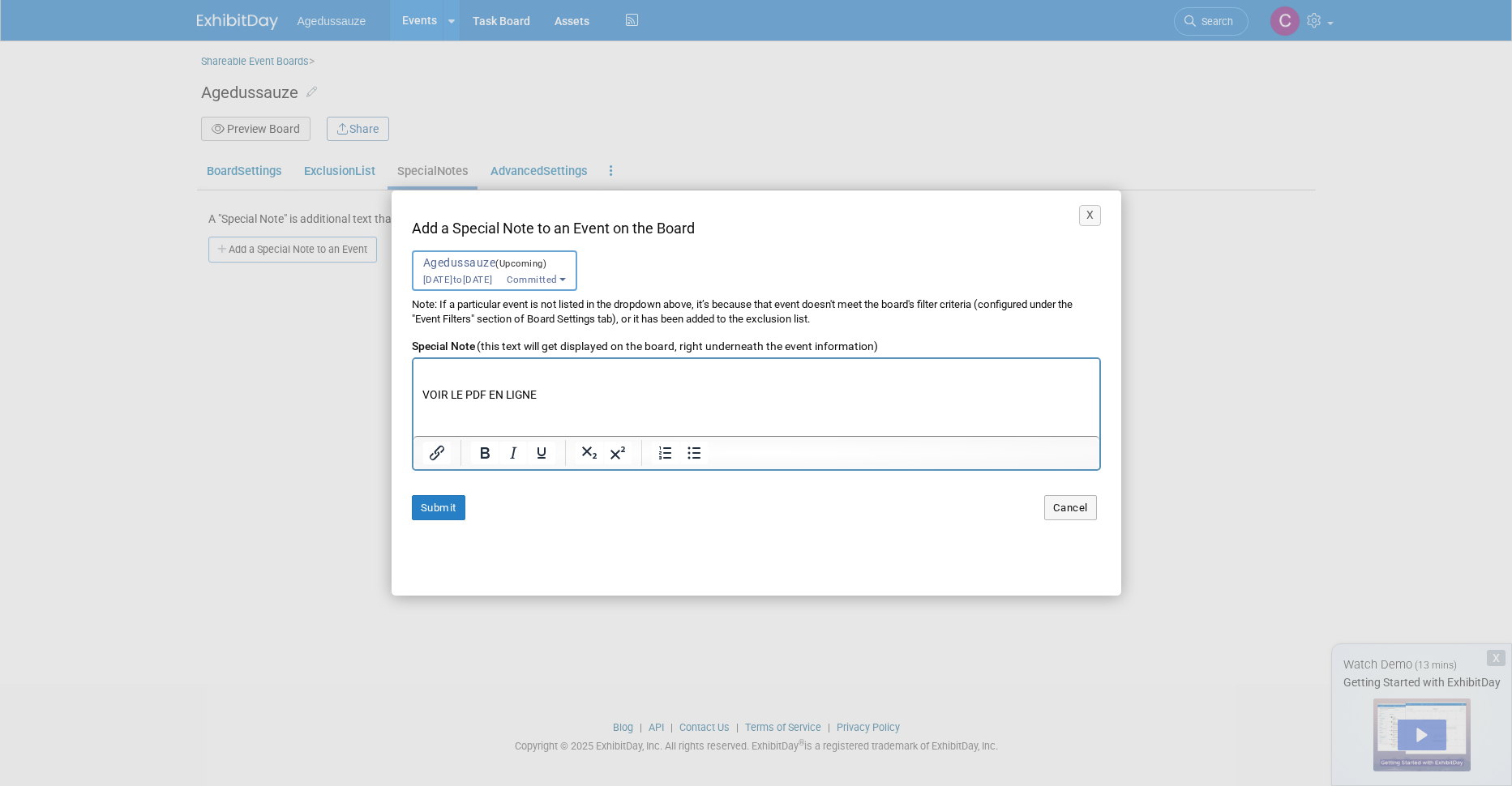
click at [511, 397] on p "SECURE BUSINESS DOCUMENTS [PERSON_NAME] AGE DUSSAUZE a partagé un document élec…" at bounding box center [756, 380] width 669 height 236
click at [482, 394] on p "SECURE BUSINESS DOCUMENTS [PERSON_NAME] AGE DUSSAUZE a partagé un document élec…" at bounding box center [756, 298] width 669 height 236
drag, startPoint x: 482, startPoint y: 392, endPoint x: 421, endPoint y: 392, distance: 61.0
click at [421, 392] on p "SECURE BUSINESS DOCUMENTS [PERSON_NAME] AGE DUSSAUZE a partagé un document élec…" at bounding box center [756, 298] width 669 height 236
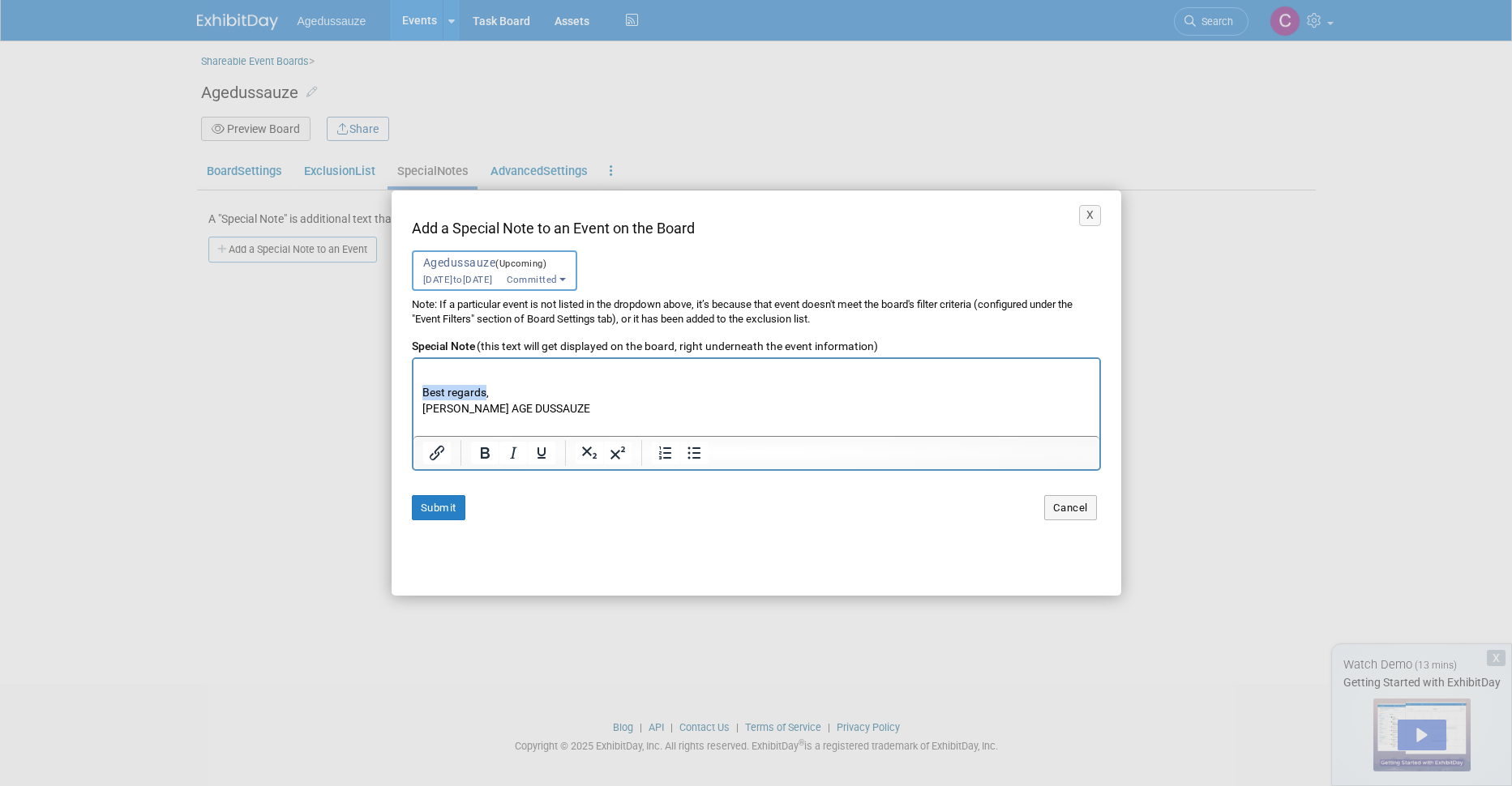
copy p "Best regards"
click at [517, 393] on p "SECURE BUSINESS DOCUMENTS [PERSON_NAME] AGE DUSSAUZE a partagé un document élec…" at bounding box center [756, 298] width 669 height 236
click at [503, 392] on p "SECURE BUSINESS DOCUMENTS [PERSON_NAME] AGE DUSSAUZE a partagé un document élec…" at bounding box center [756, 380] width 669 height 236
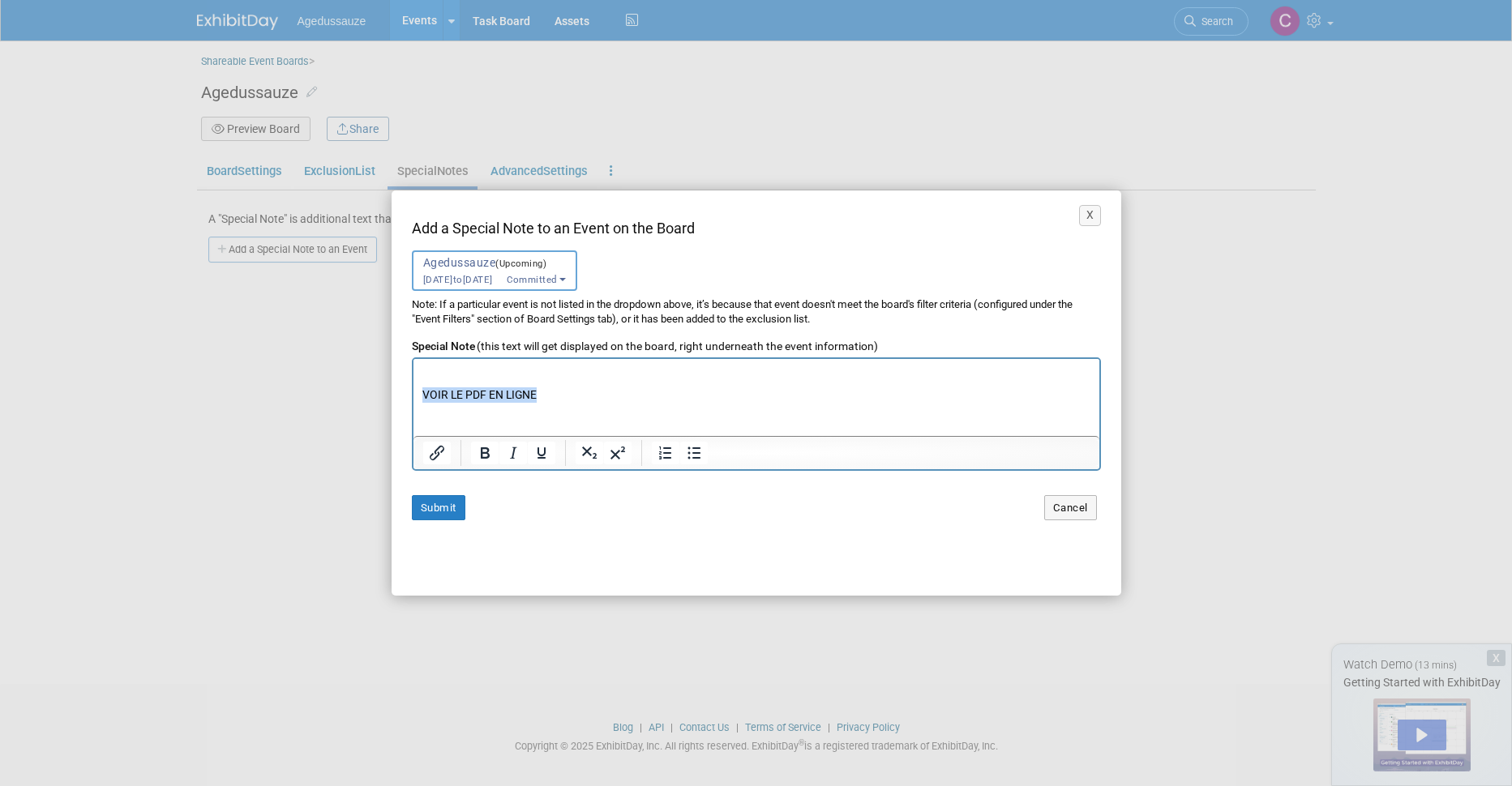
click at [503, 392] on p "SECURE BUSINESS DOCUMENTS [PERSON_NAME] AGE DUSSAUZE a partagé un document élec…" at bounding box center [756, 380] width 669 height 236
click at [486, 454] on icon "Bold" at bounding box center [485, 453] width 9 height 12
click at [543, 454] on icon "Underline" at bounding box center [541, 453] width 19 height 19
click at [439, 457] on icon "Insert/edit link" at bounding box center [436, 453] width 19 height 19
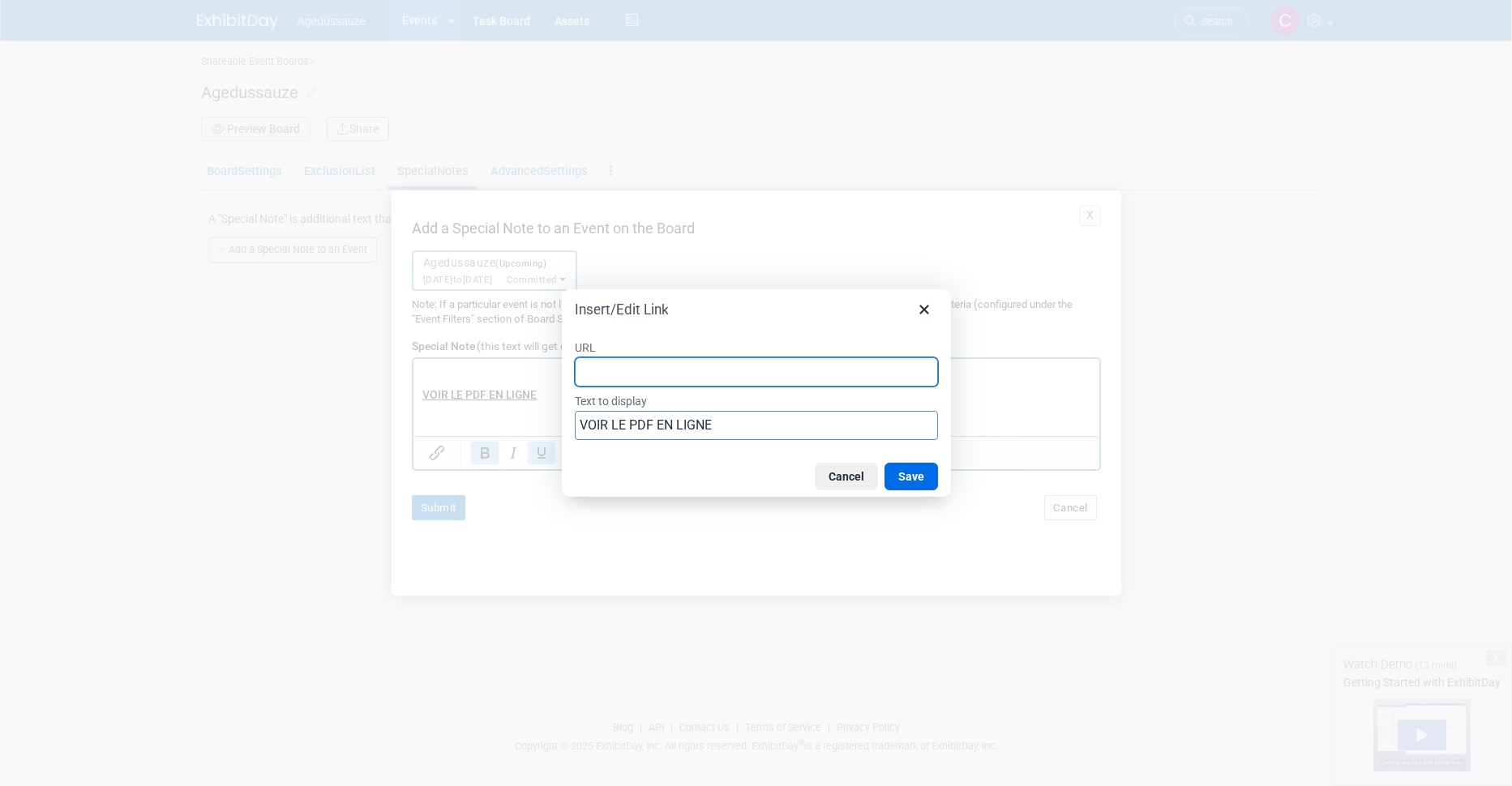
click at [682, 368] on input "URL" at bounding box center [756, 371] width 363 height 29
paste input "[URL][DOMAIN_NAME]"
type input "[URL][DOMAIN_NAME]"
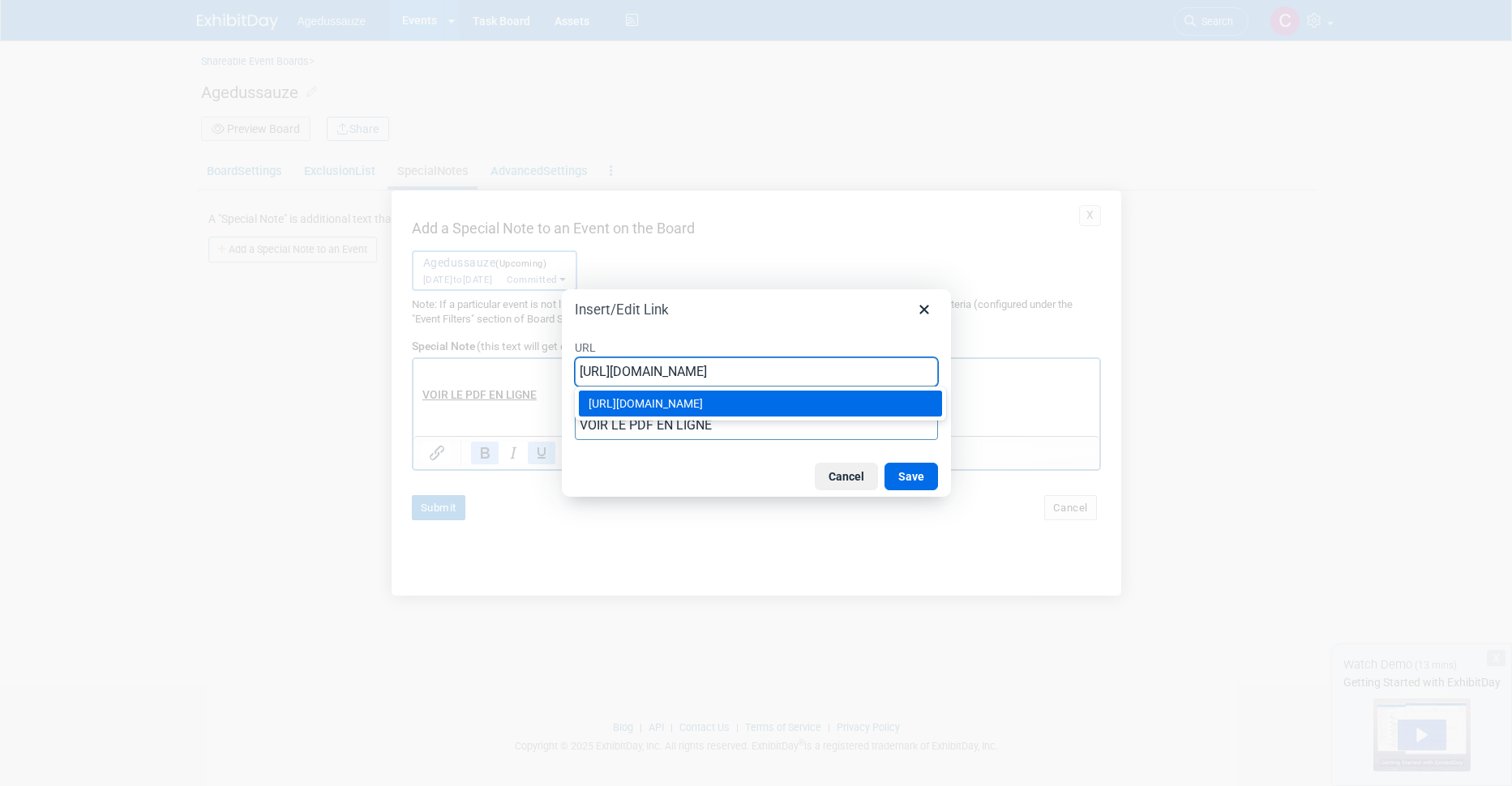
click at [837, 404] on div "[URL][DOMAIN_NAME]" at bounding box center [761, 403] width 347 height 19
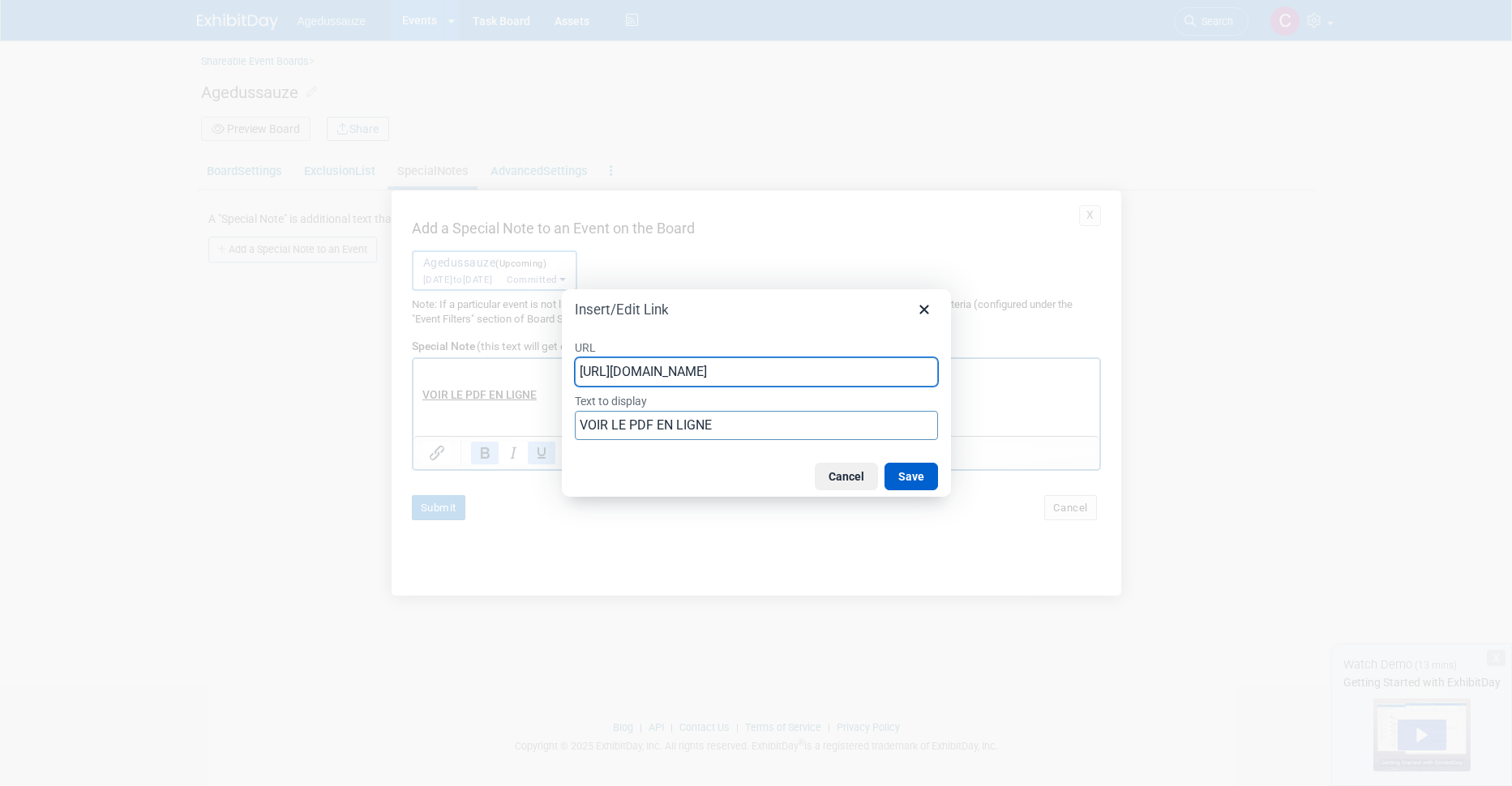
click at [909, 478] on button "Save" at bounding box center [911, 476] width 53 height 27
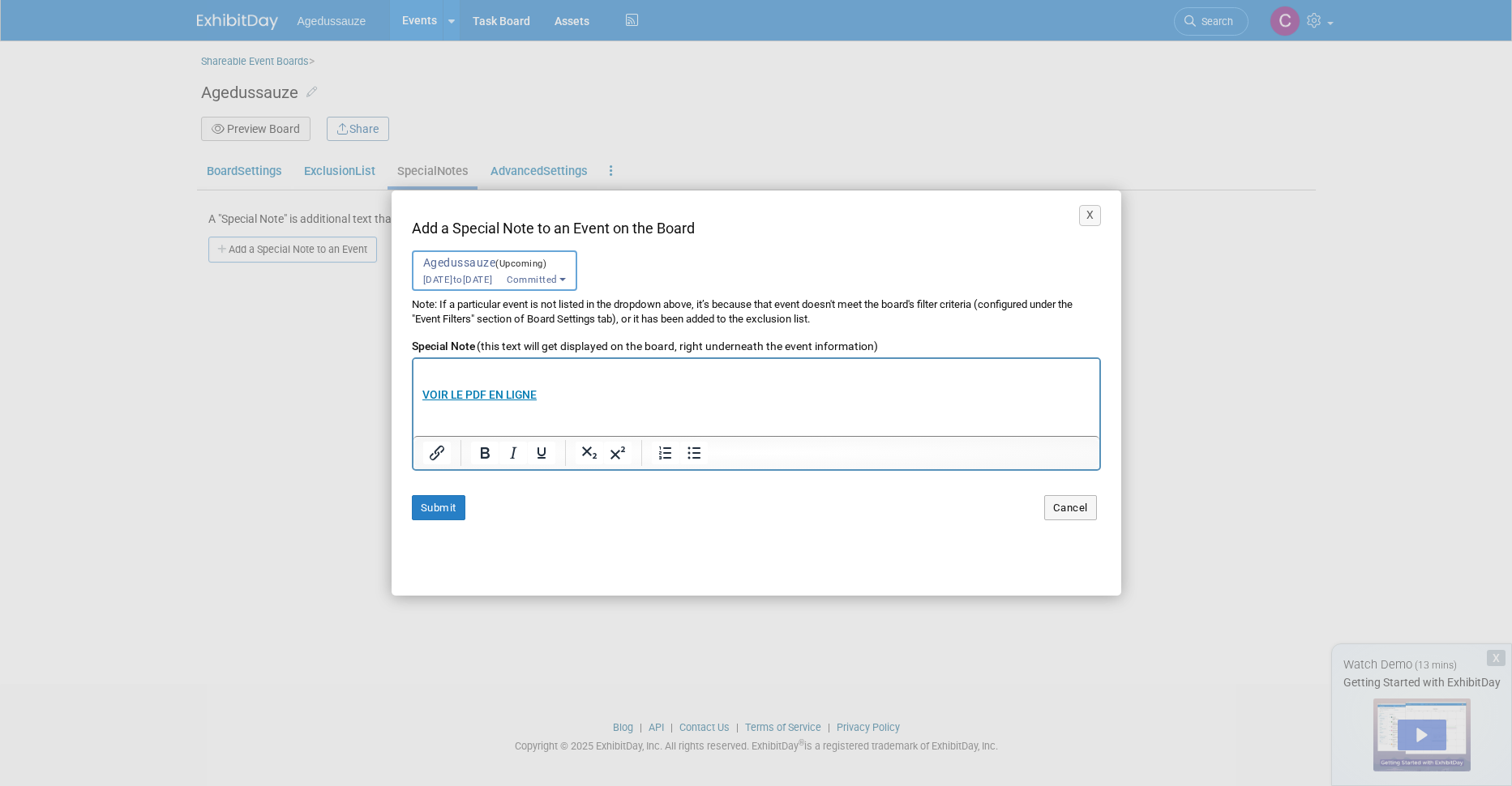
click at [755, 377] on p "SECURE BUSINESS DOCUMENTS [PERSON_NAME] AGE DUSSAUZE a partagé un document élec…" at bounding box center [756, 380] width 669 height 236
click at [439, 510] on button "Submit" at bounding box center [438, 508] width 53 height 25
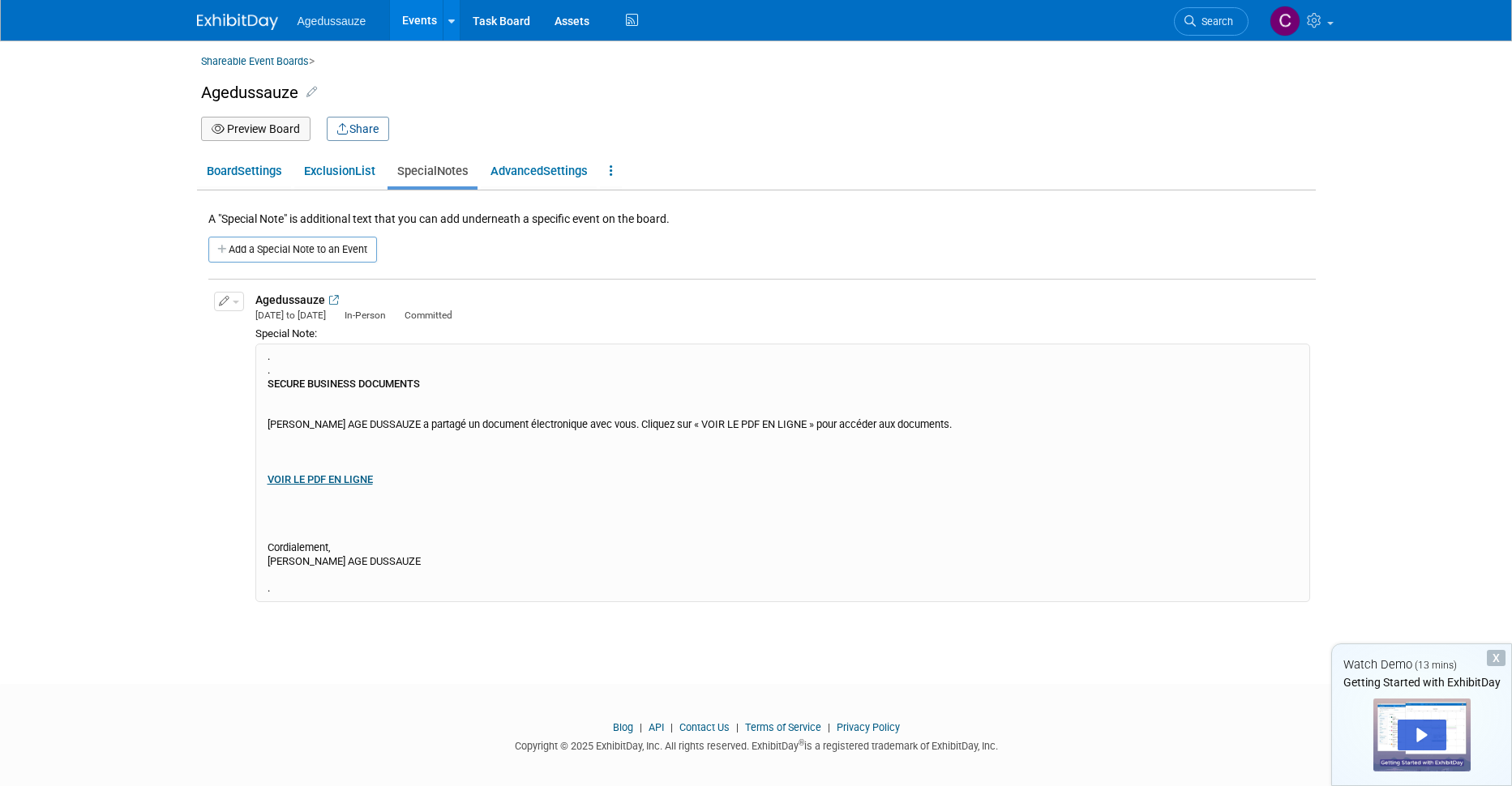
click at [408, 389] on b "SECURE BUSINESS DOCUMENTS" at bounding box center [343, 384] width 152 height 12
click at [223, 305] on icon "button" at bounding box center [224, 302] width 12 height 11
click at [240, 328] on button "Edit Note" at bounding box center [278, 327] width 128 height 22
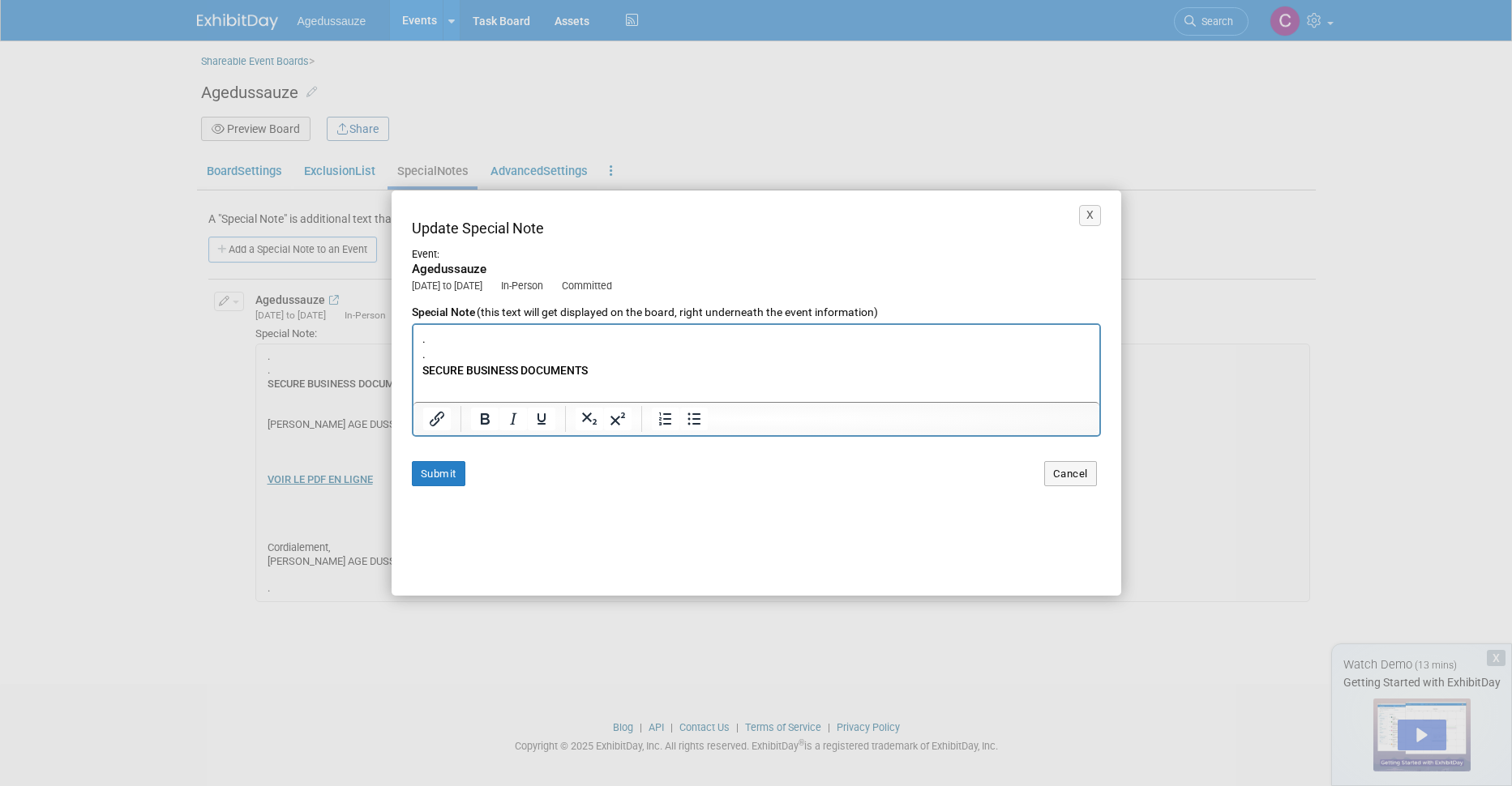
scroll to position [0, 0]
click at [476, 373] on b "SECURE BUSINESS DOCUMENTS" at bounding box center [504, 370] width 165 height 13
click at [422, 367] on b "SECURE BUSINESS DOCUMENTS" at bounding box center [504, 370] width 165 height 13
drag, startPoint x: 422, startPoint y: 367, endPoint x: 586, endPoint y: 373, distance: 164.1
click at [586, 373] on b "SECURE BUSINESS DOCUMENTS" at bounding box center [504, 370] width 165 height 13
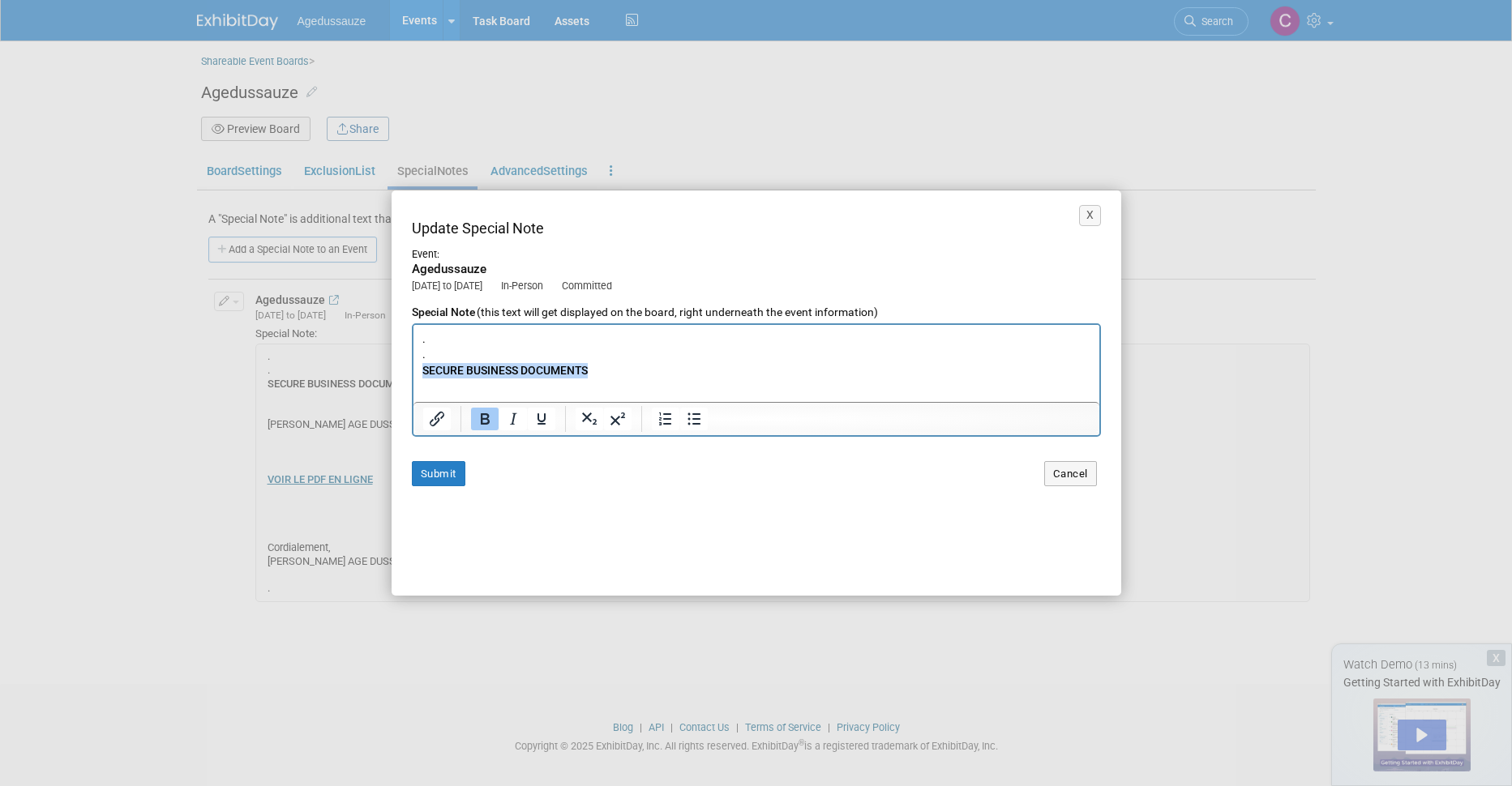
copy b "SECURE BUSINESS DOCUMENTS"
paste body "Rich Text Area. Press ALT-0 for help."
click at [473, 369] on p ". . DOCUMENTS COMMERCIAUX SÉCURISÉS [PERSON_NAME] AGE DUSSAUZE a partagé un doc…" at bounding box center [756, 480] width 669 height 299
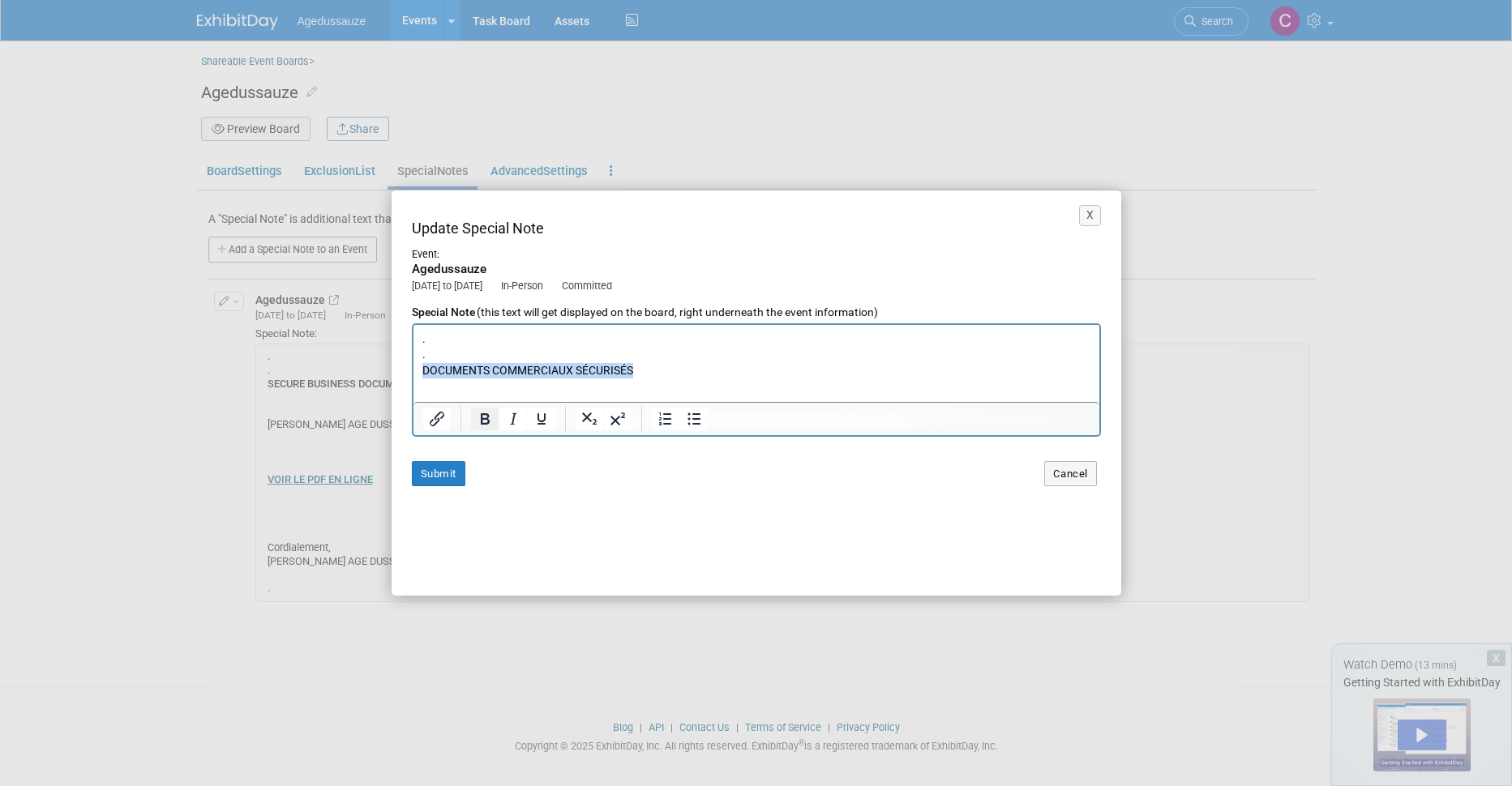
click at [478, 415] on icon "Bold" at bounding box center [485, 419] width 19 height 19
click at [657, 356] on p ". . DOCUMENTS COMMERCIAUX SÉCURISÉS [PERSON_NAME] AGE DUSSAUZE a partagé un doc…" at bounding box center [756, 480] width 669 height 299
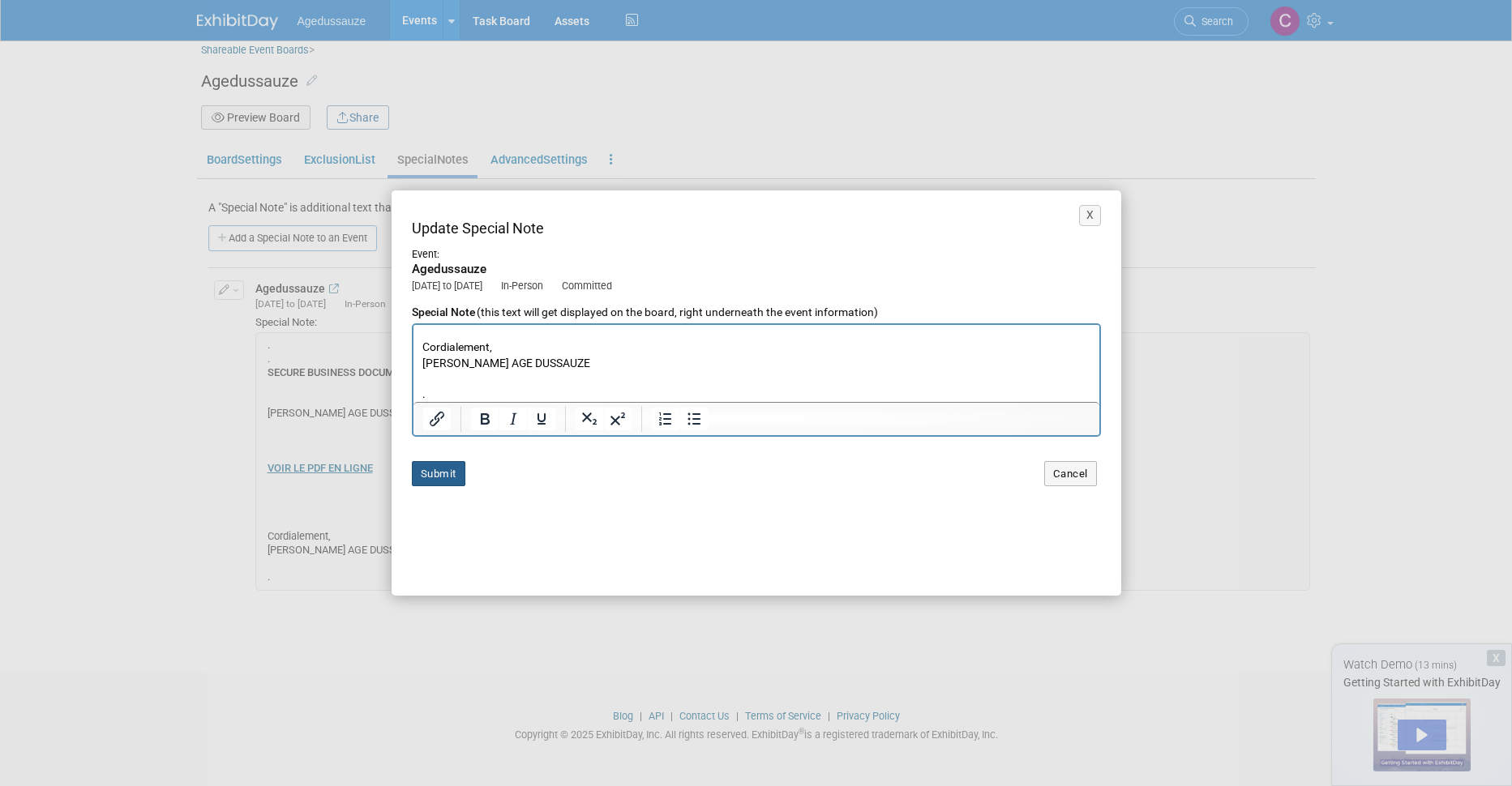
click at [436, 473] on button "Submit" at bounding box center [438, 474] width 53 height 25
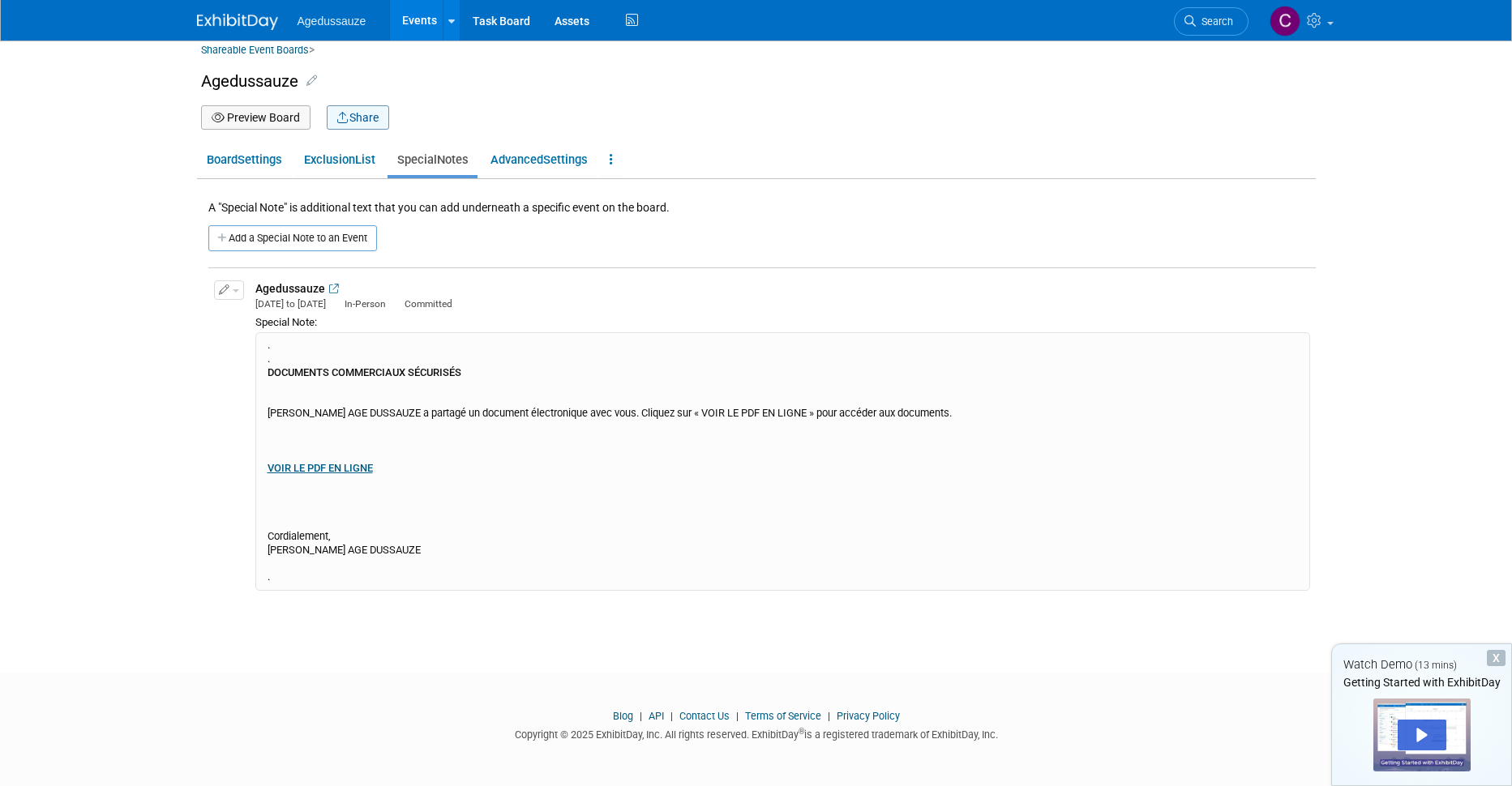
click at [362, 117] on button "Share" at bounding box center [357, 117] width 62 height 24
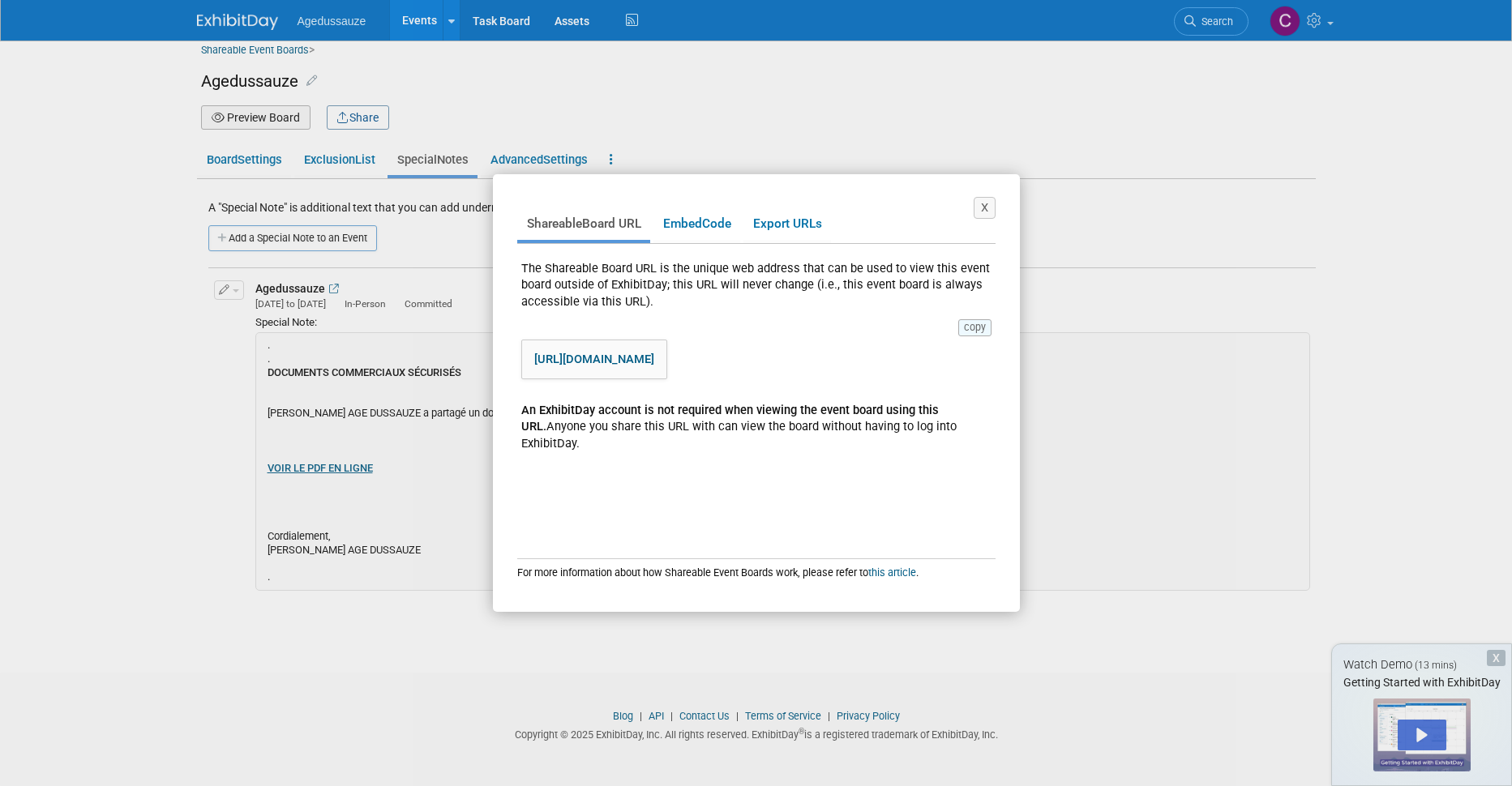
click at [978, 322] on button "copy" at bounding box center [975, 327] width 33 height 17
